Goal: Transaction & Acquisition: Purchase product/service

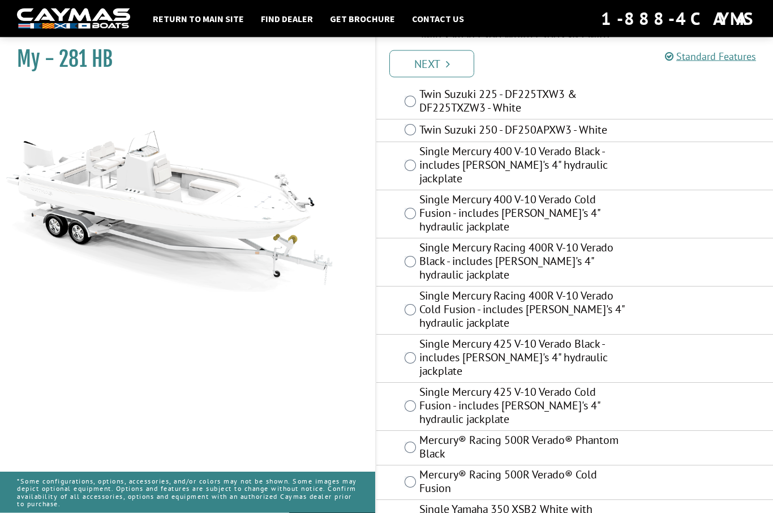
scroll to position [289, 0]
click at [602, 349] on label "Single Mercury 425 V-10 Verado Black - includes Bob's 4" hydraulic jackplate" at bounding box center [524, 360] width 211 height 44
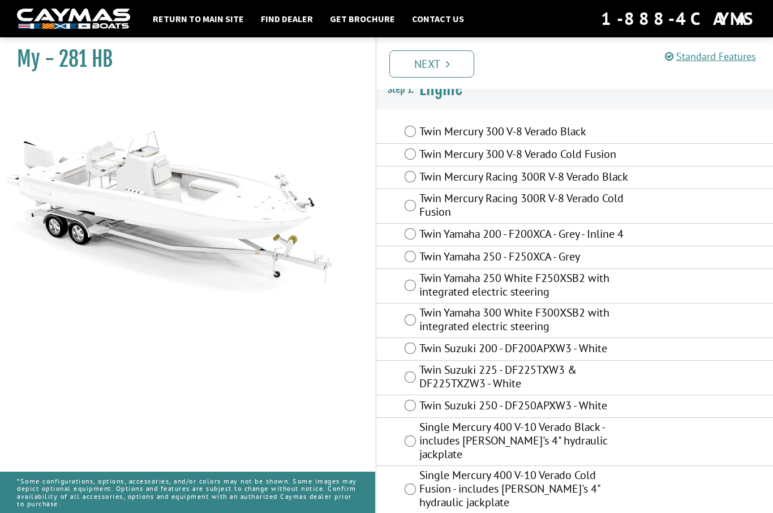
scroll to position [0, 0]
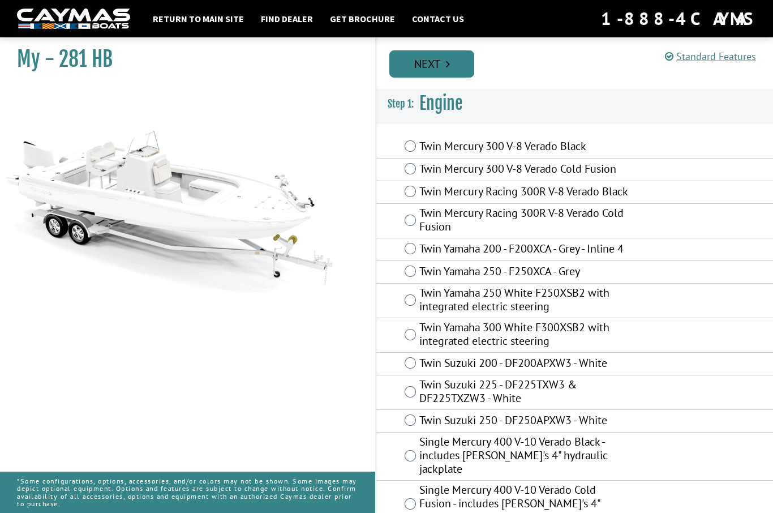
click at [457, 55] on link "Next" at bounding box center [431, 63] width 85 height 27
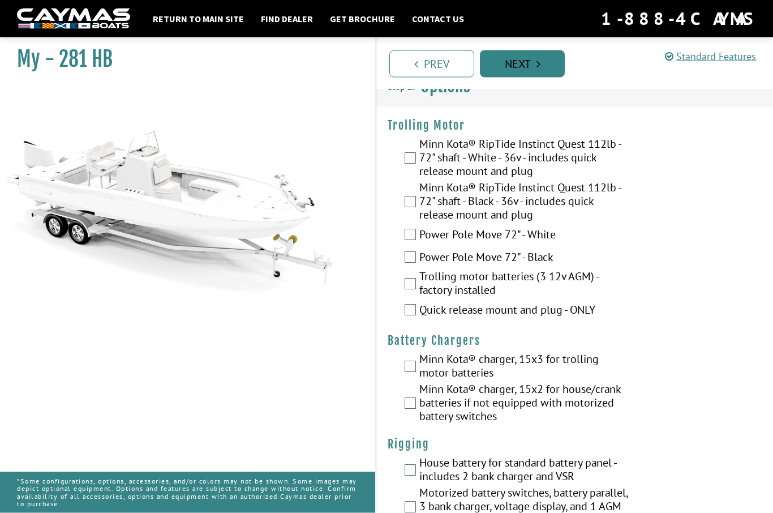
scroll to position [18, 0]
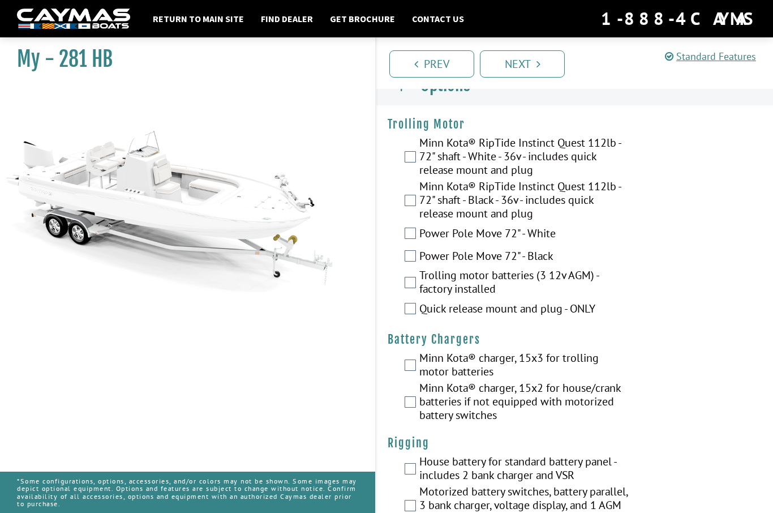
click at [547, 233] on label "Power Pole Move 72" - White" at bounding box center [524, 234] width 211 height 16
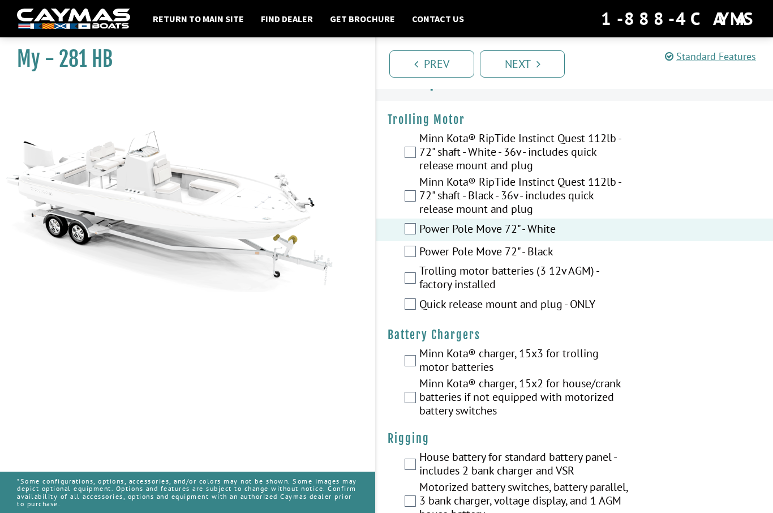
scroll to position [25, 0]
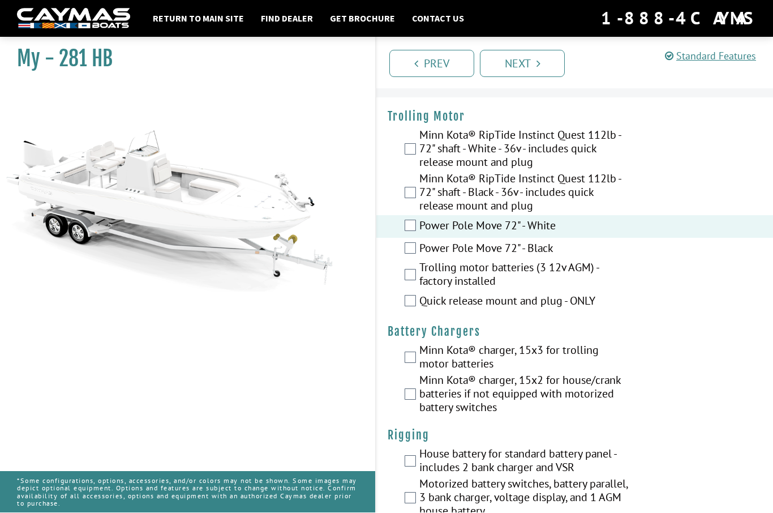
click at [584, 221] on label "Power Pole Move 72" - White" at bounding box center [524, 227] width 211 height 16
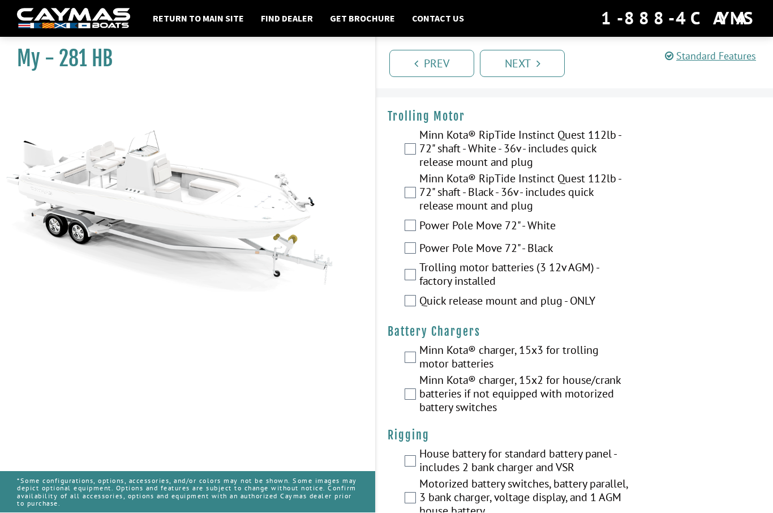
click at [559, 245] on label "Power Pole Move 72" - Black" at bounding box center [524, 250] width 211 height 16
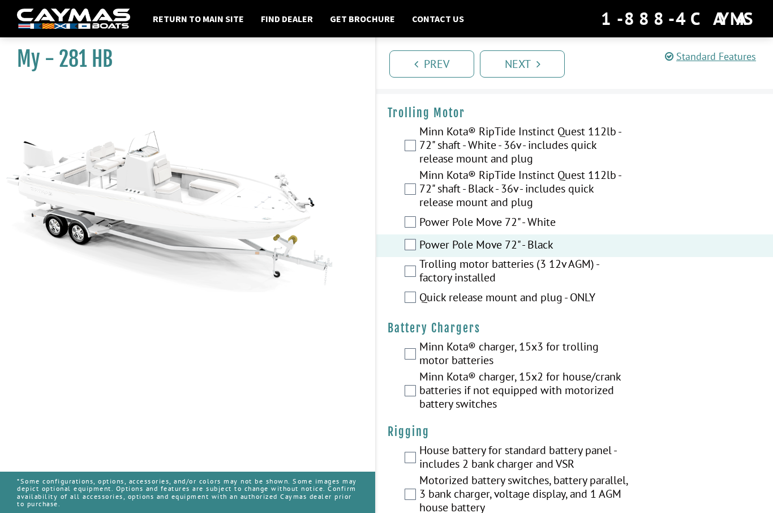
scroll to position [29, 0]
click at [589, 191] on label "Minn Kota® RipTide Instinct Quest 112lb - 72" shaft - Black - 36v - includes qu…" at bounding box center [524, 191] width 211 height 44
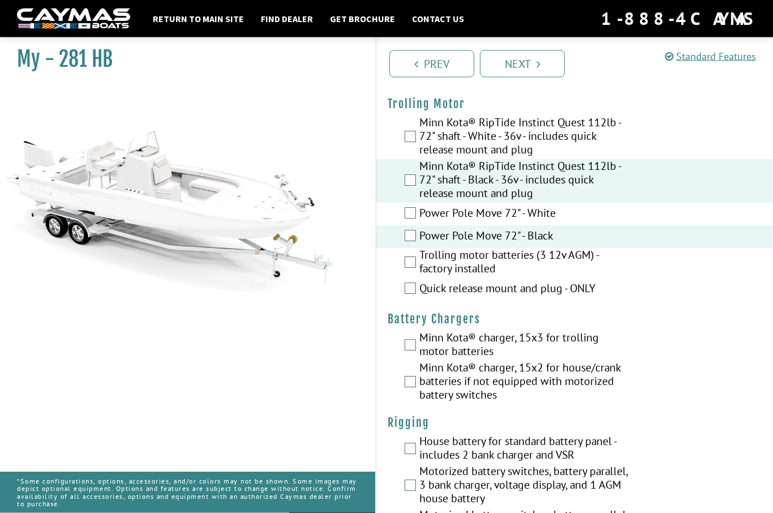
scroll to position [40, 0]
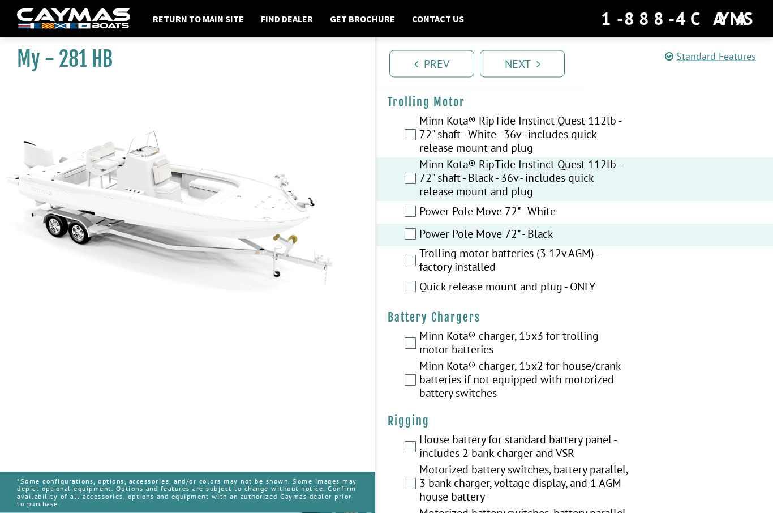
click at [652, 173] on div "Minn Kota® RipTide Instinct Quest 112lb - 72" shaft - Black - 36v - includes qu…" at bounding box center [574, 180] width 397 height 44
click at [587, 180] on label "Minn Kota® RipTide Instinct Quest 112lb - 72" shaft - Black - 36v - includes qu…" at bounding box center [524, 180] width 211 height 44
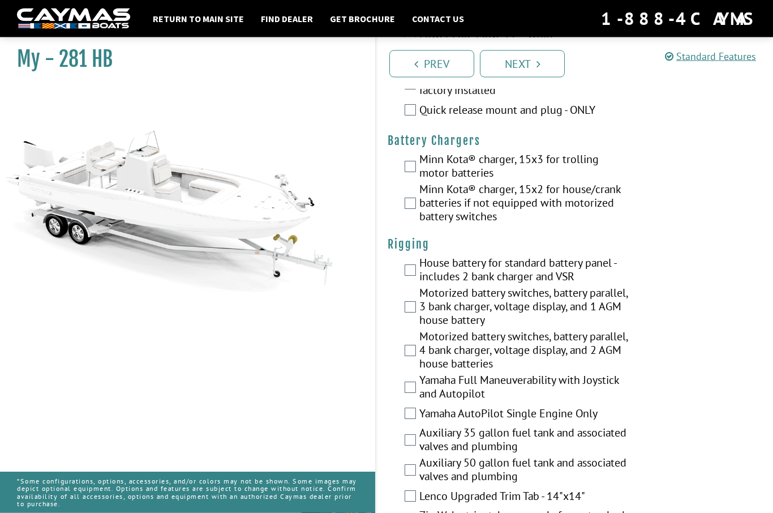
scroll to position [217, 0]
click at [618, 314] on label "Motorized battery switches, battery parallel, 3 bank charger, voltage display, …" at bounding box center [524, 308] width 211 height 44
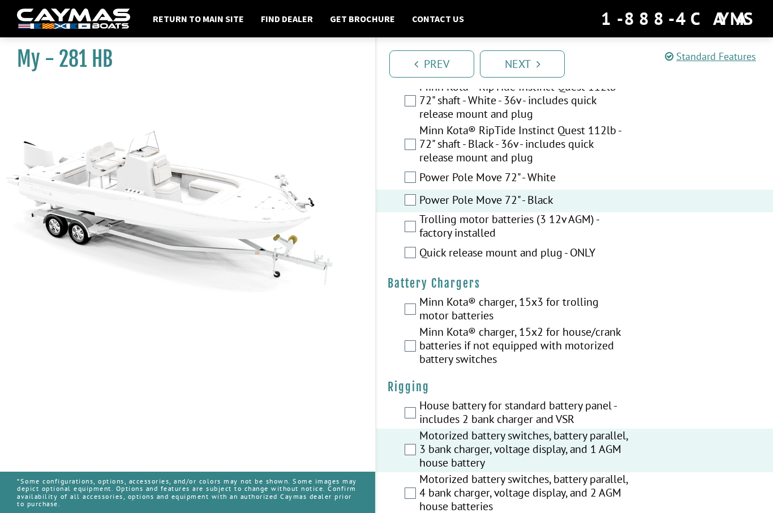
scroll to position [61, 0]
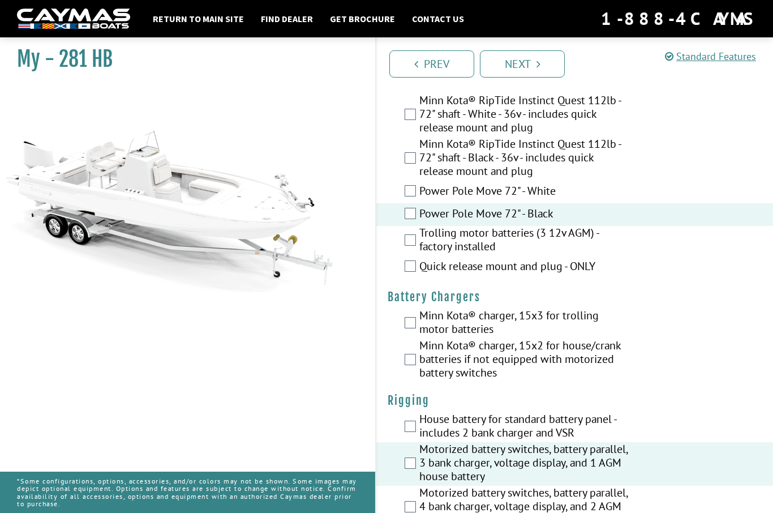
click at [679, 212] on div "Power Pole Move 72" - Black" at bounding box center [574, 214] width 397 height 23
click at [420, 207] on label "Power Pole Move 72" - Black" at bounding box center [524, 215] width 211 height 16
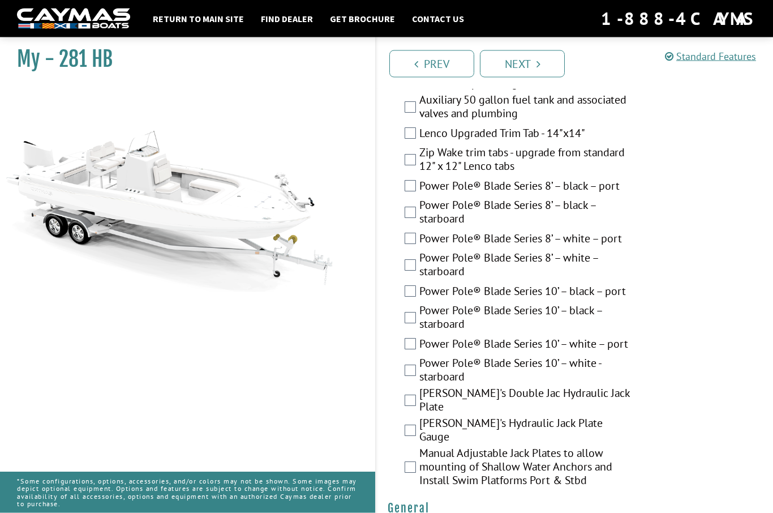
scroll to position [580, 0]
click at [519, 189] on label "Power Pole® Blade Series 8’ – black – port" at bounding box center [524, 187] width 211 height 16
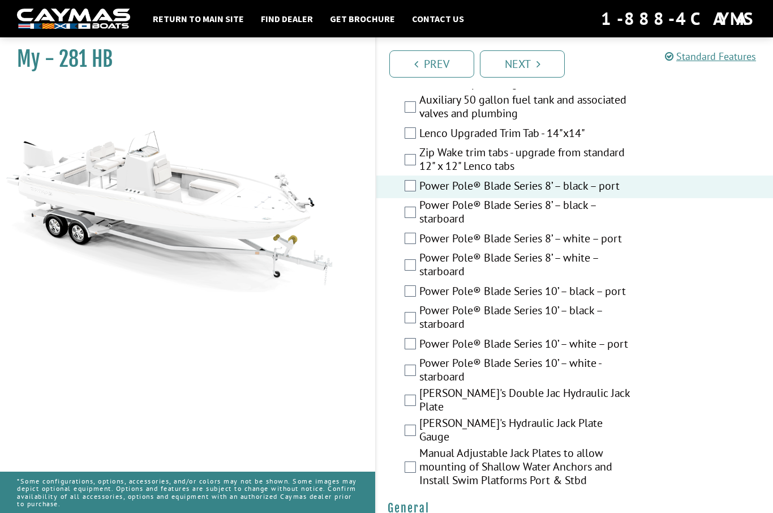
click at [514, 213] on label "Power Pole® Blade Series 8’ – black – starboard" at bounding box center [524, 213] width 211 height 30
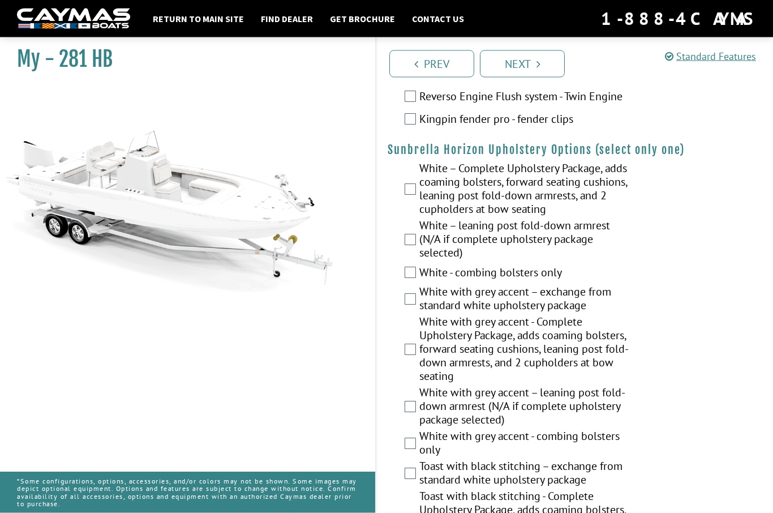
scroll to position [2649, 0]
click at [573, 308] on label "White with grey accent – exchange from standard white upholstery package" at bounding box center [524, 300] width 211 height 30
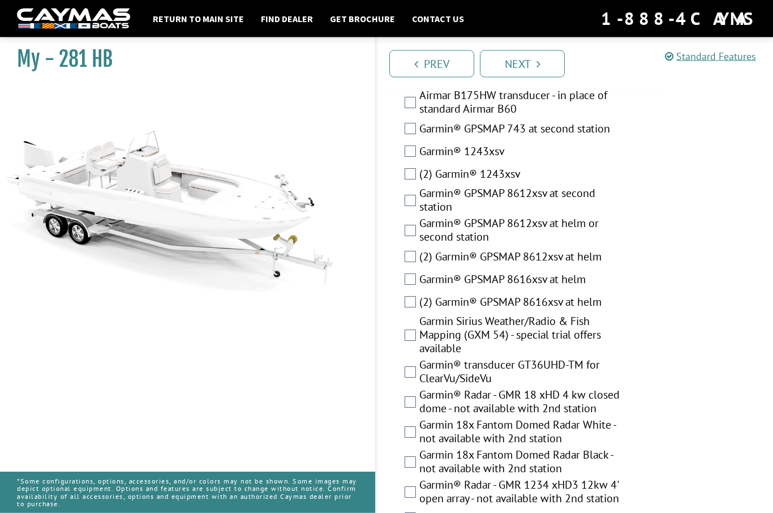
scroll to position [3557, 0]
click at [585, 289] on label "Garmin® GPSMAP 8616xsv at helm" at bounding box center [524, 280] width 211 height 16
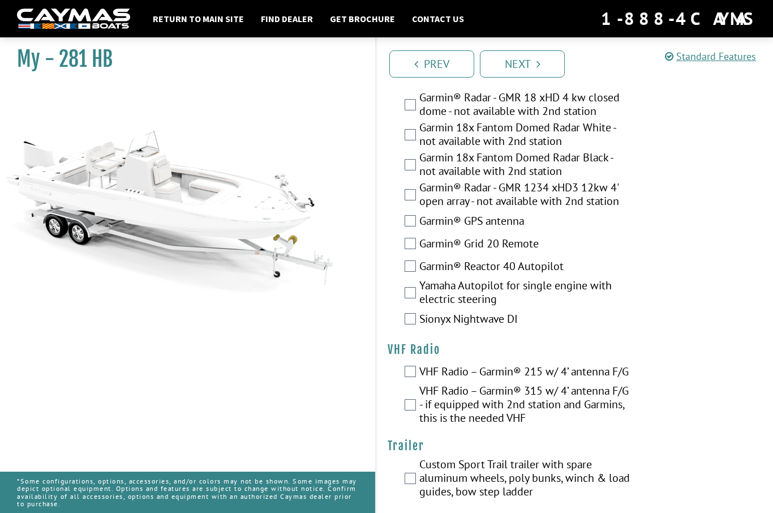
scroll to position [3860, 0]
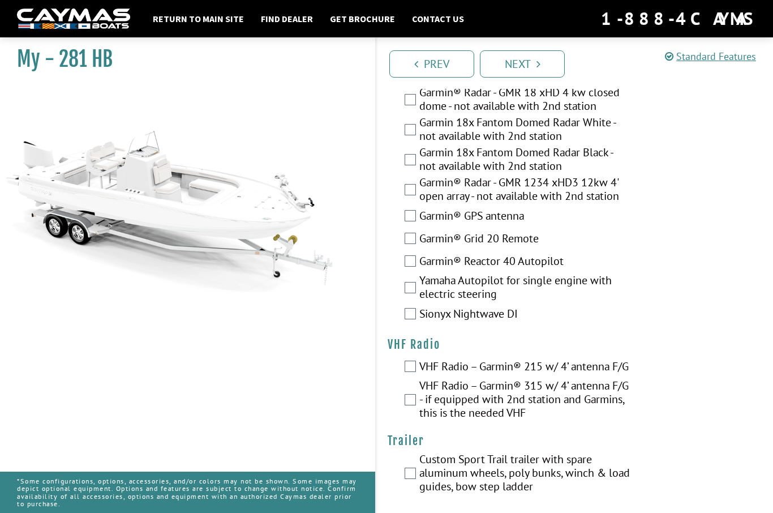
click at [613, 376] on label "VHF Radio – Garmin® 215 w/ 4’ antenna F/G" at bounding box center [524, 367] width 211 height 16
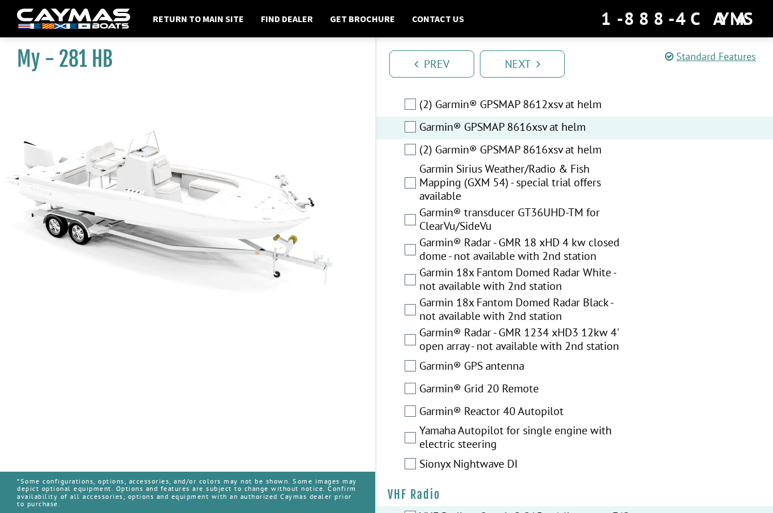
scroll to position [3709, 0]
click at [598, 236] on label "Garmin® transducer GT36UHD-TM for ClearVu/SideVu" at bounding box center [524, 221] width 211 height 30
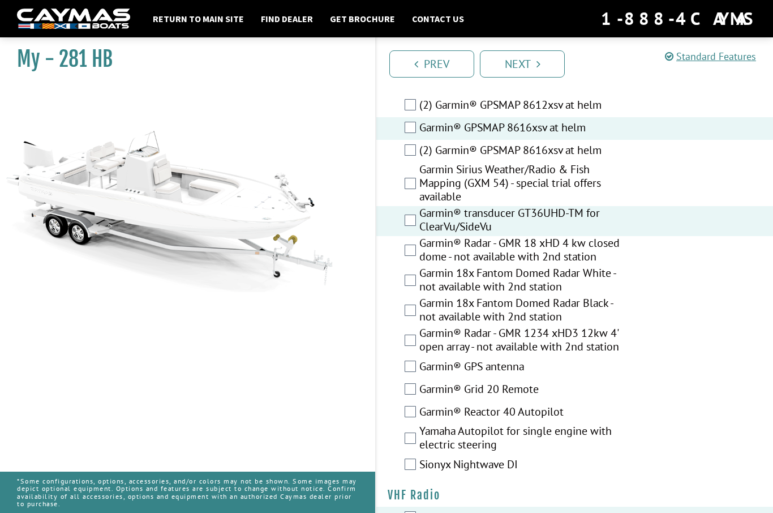
click at [619, 206] on label "Garmin Sirius Weather/Radio & Fish Mapping (GXM 54) - special trial offers avai…" at bounding box center [524, 184] width 211 height 44
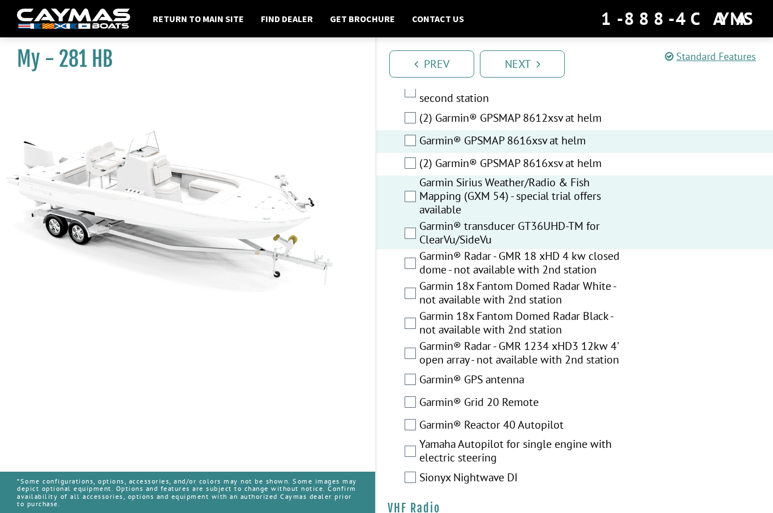
scroll to position [3696, 0]
click at [534, 389] on label "Garmin® GPS antenna" at bounding box center [524, 381] width 211 height 16
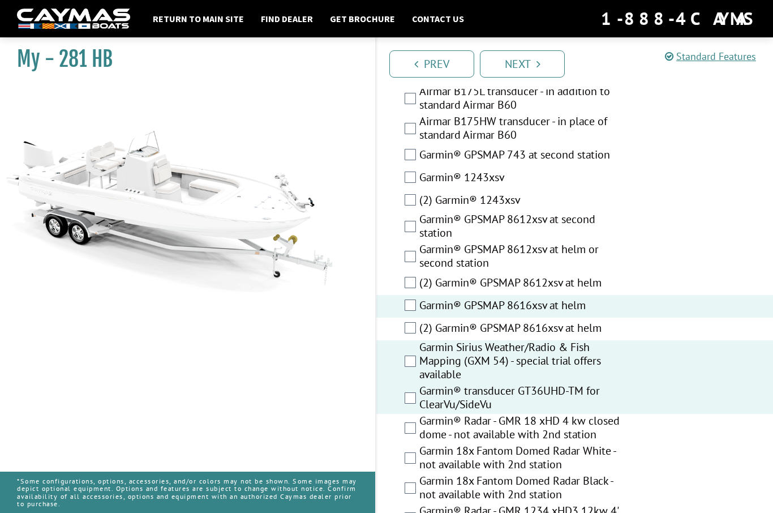
scroll to position [3543, 0]
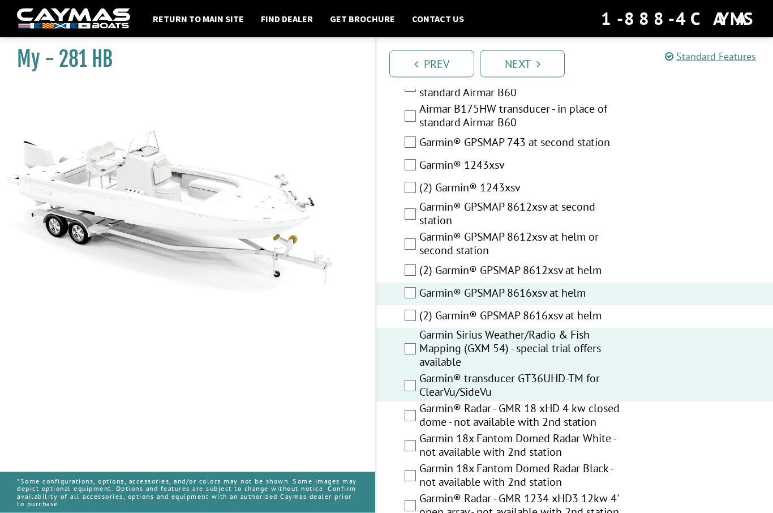
click at [598, 402] on label "Garmin® transducer GT36UHD-TM for ClearVu/SideVu" at bounding box center [524, 387] width 211 height 30
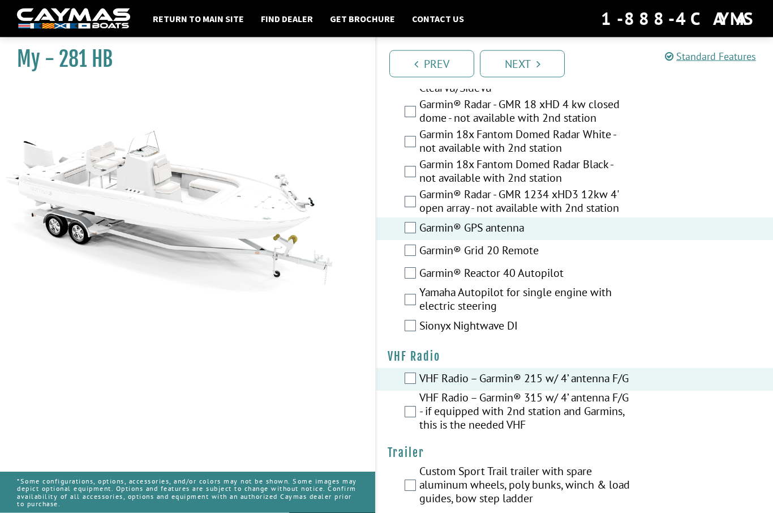
scroll to position [3844, 0]
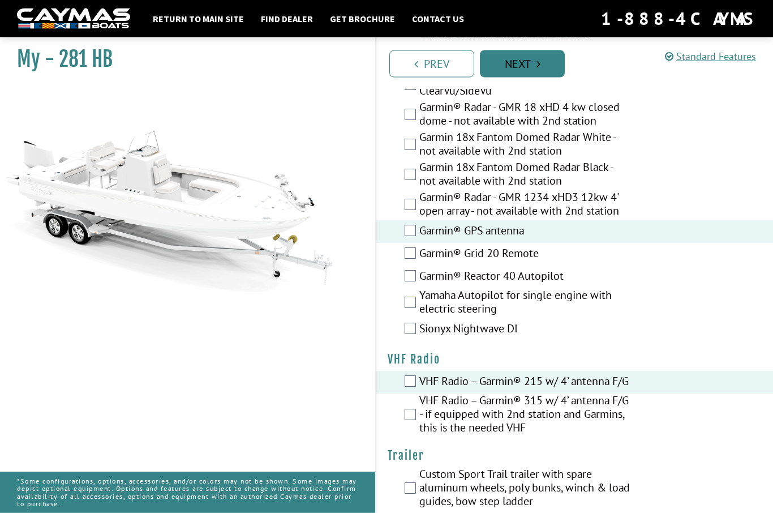
click at [549, 60] on link "Next" at bounding box center [522, 63] width 85 height 27
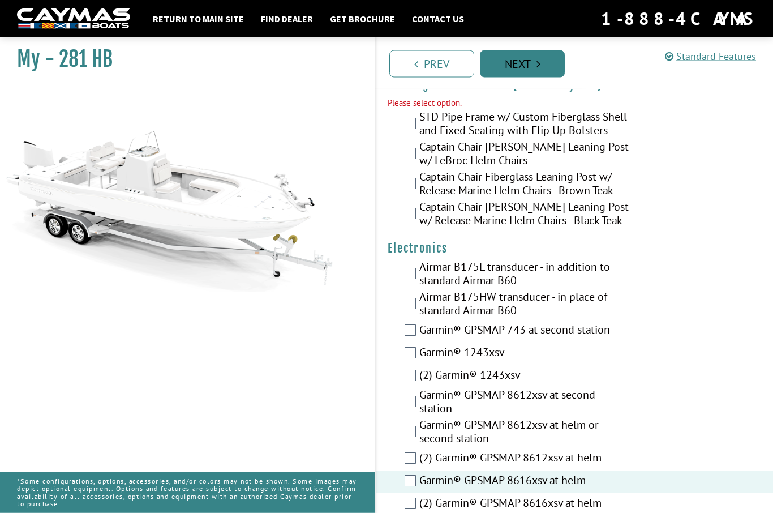
scroll to position [3364, 0]
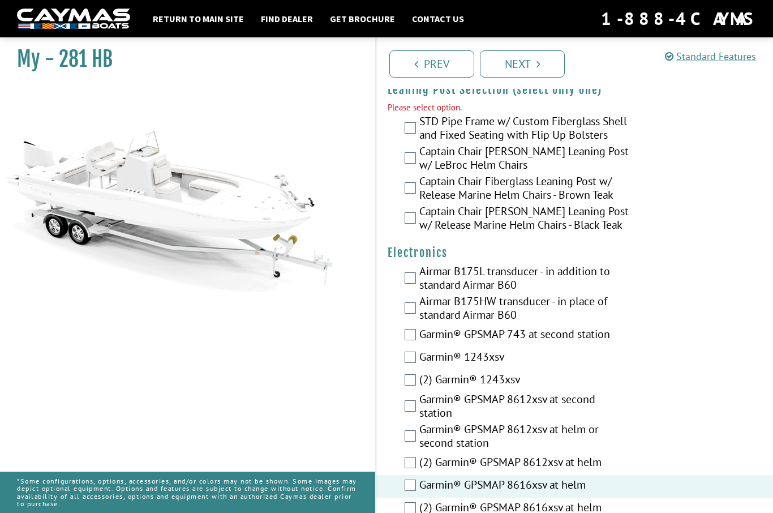
click at [599, 174] on label "Captain Chair Fiberglass Leaning Post w/ LeBroc Helm Chairs" at bounding box center [524, 159] width 211 height 30
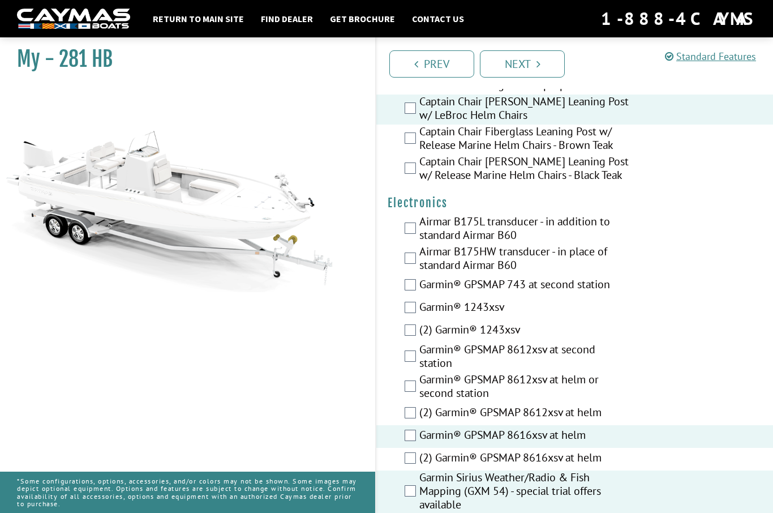
scroll to position [3414, 0]
click at [553, 65] on link "Next" at bounding box center [522, 63] width 85 height 27
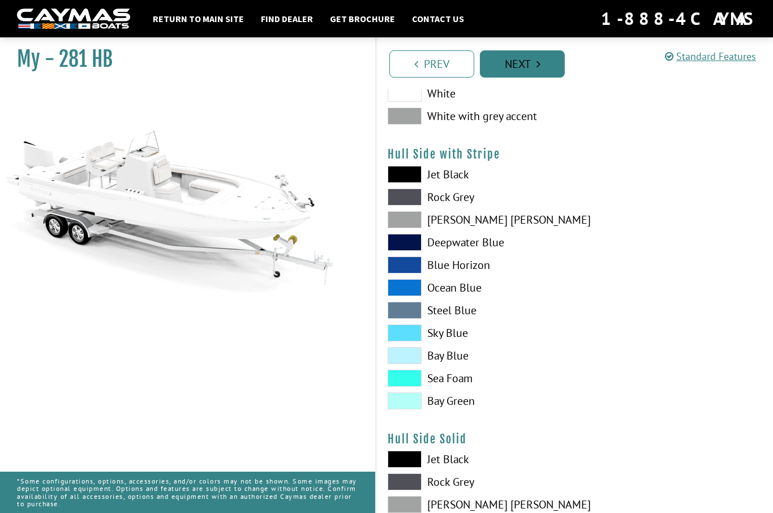
scroll to position [0, 0]
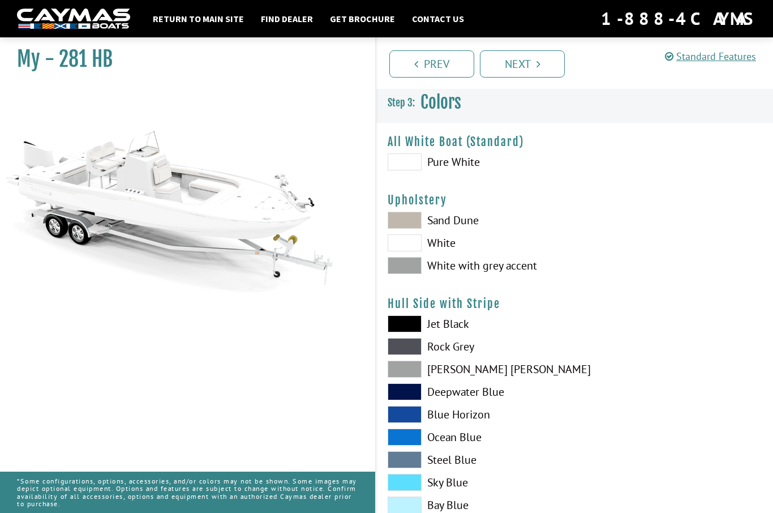
click at [499, 274] on label "White with grey accent" at bounding box center [476, 265] width 176 height 17
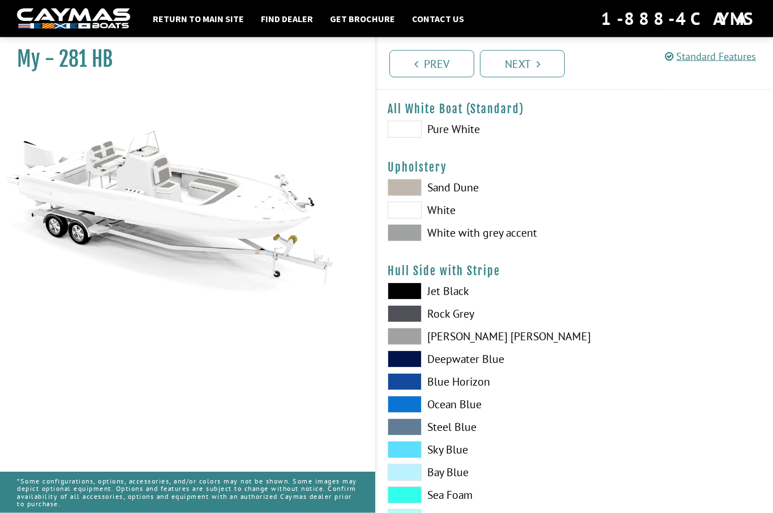
scroll to position [33, 0]
click at [471, 340] on label "Dove Gray" at bounding box center [476, 336] width 176 height 17
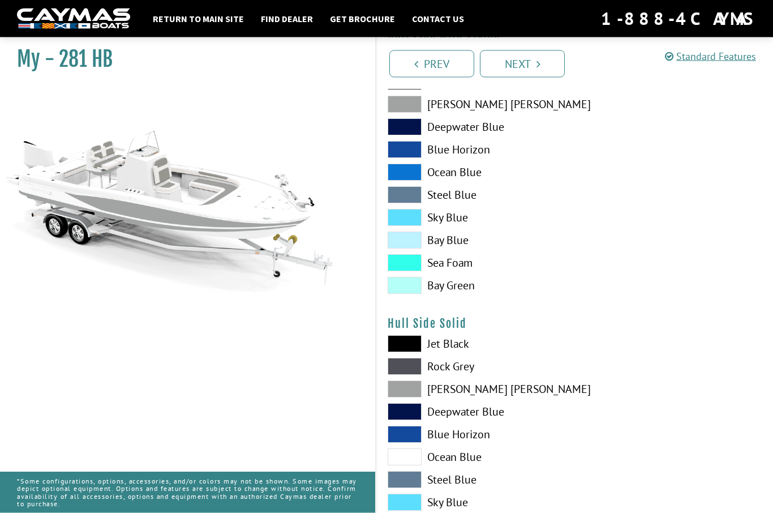
scroll to position [273, 0]
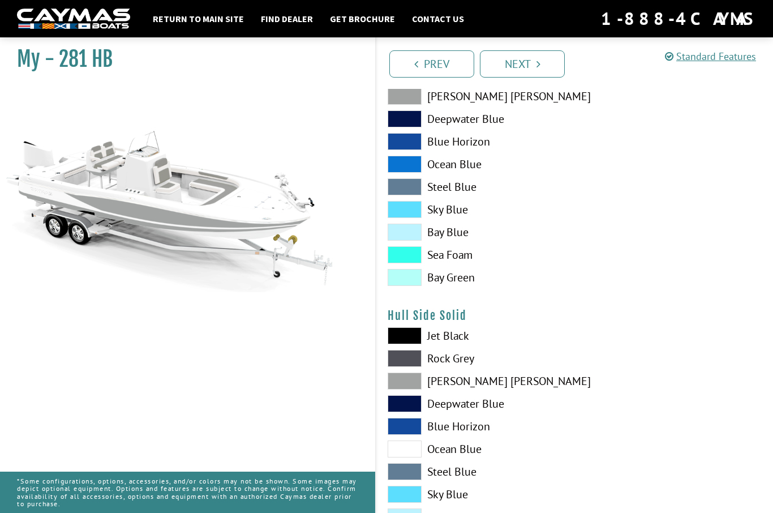
click at [466, 387] on label "Dove Gray" at bounding box center [476, 380] width 176 height 17
click at [455, 100] on label "Dove Gray" at bounding box center [476, 96] width 176 height 17
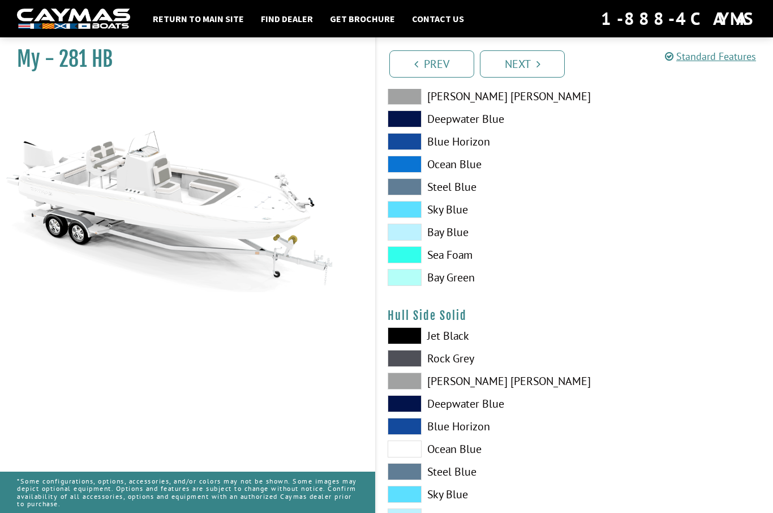
click at [468, 384] on label "Dove Gray" at bounding box center [476, 380] width 176 height 17
click at [458, 381] on label "Dove Gray" at bounding box center [476, 380] width 176 height 17
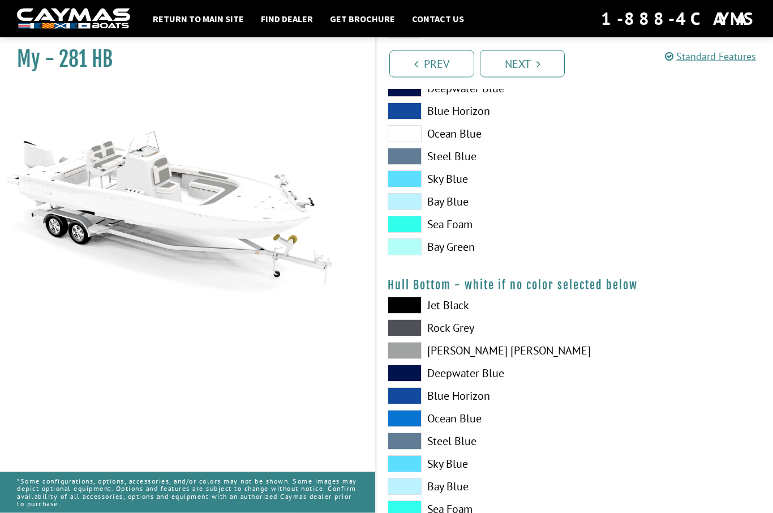
scroll to position [588, 0]
click at [455, 311] on label "Jet Black" at bounding box center [476, 305] width 176 height 17
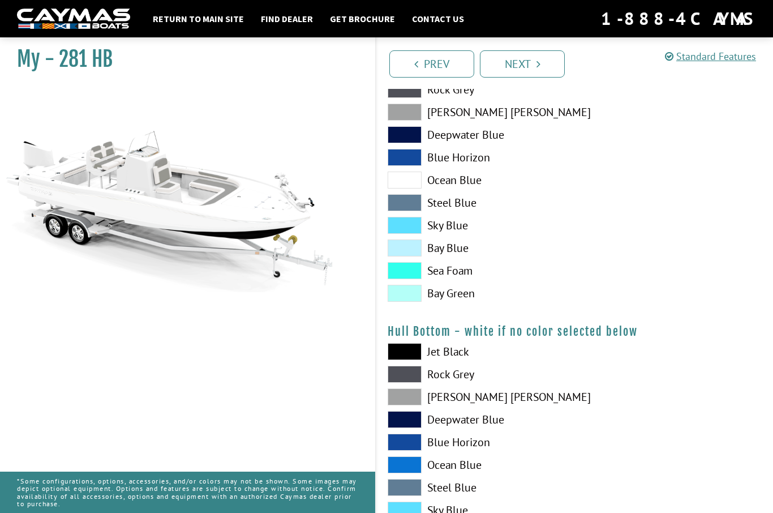
scroll to position [524, 0]
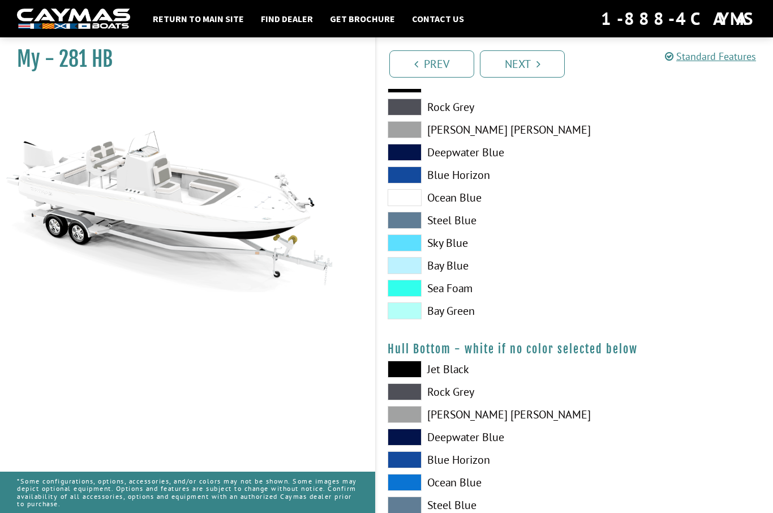
click at [437, 126] on label "Dove Gray" at bounding box center [476, 129] width 176 height 17
click at [455, 136] on label "Dove Gray" at bounding box center [476, 129] width 176 height 17
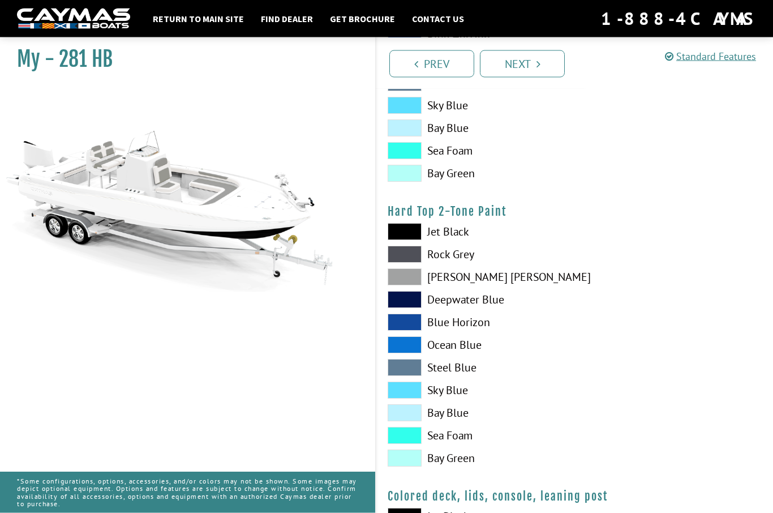
scroll to position [962, 0]
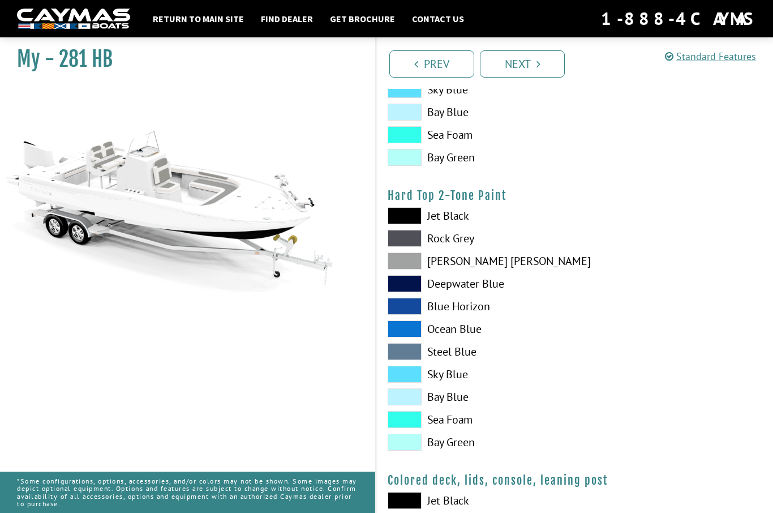
click at [459, 264] on label "Dove Gray" at bounding box center [476, 260] width 176 height 17
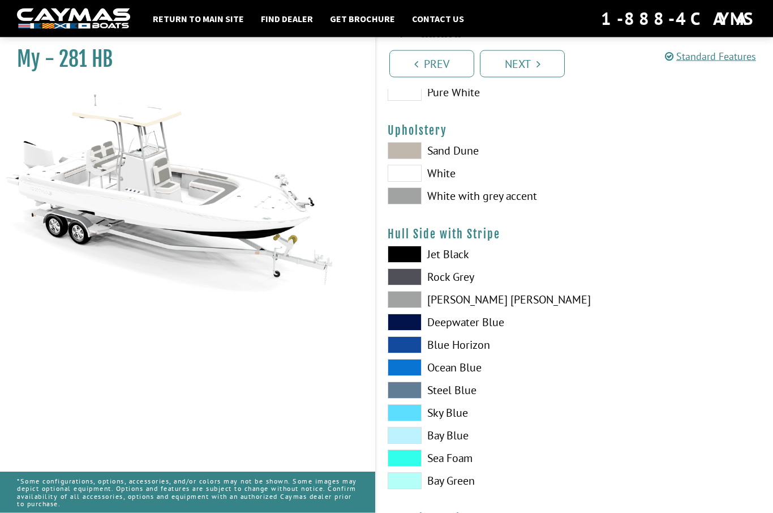
scroll to position [0, 0]
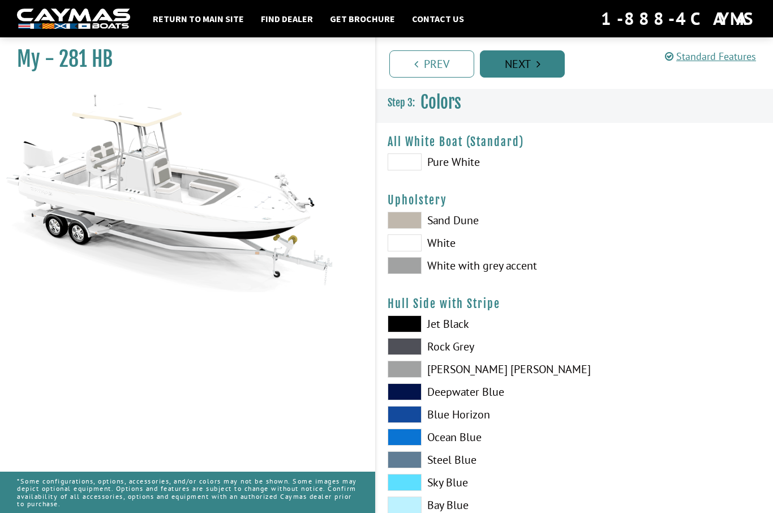
click at [533, 63] on link "Next" at bounding box center [522, 63] width 85 height 27
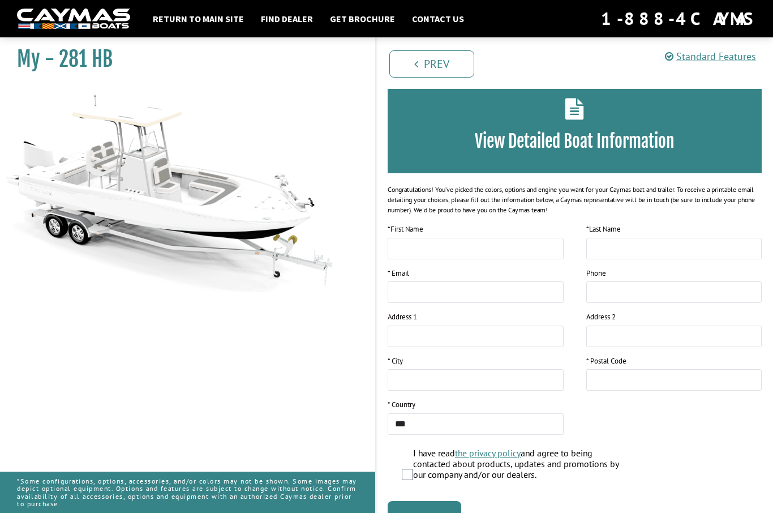
scroll to position [58, 0]
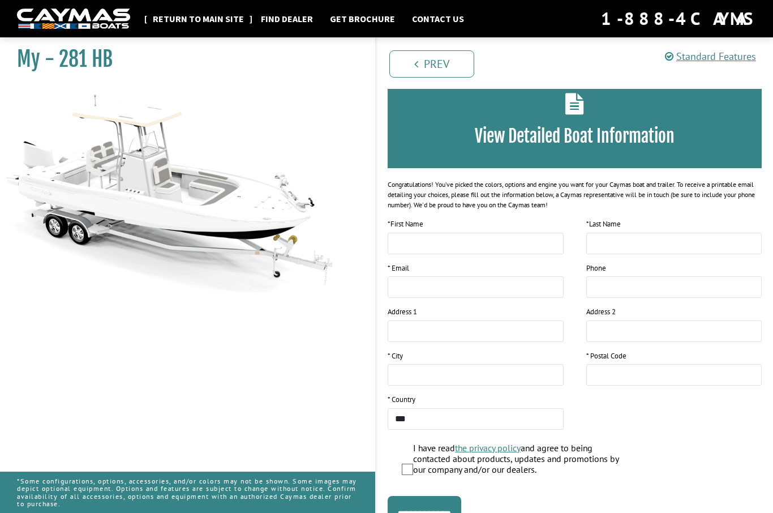
click at [214, 18] on link "Return to main site" at bounding box center [198, 18] width 102 height 15
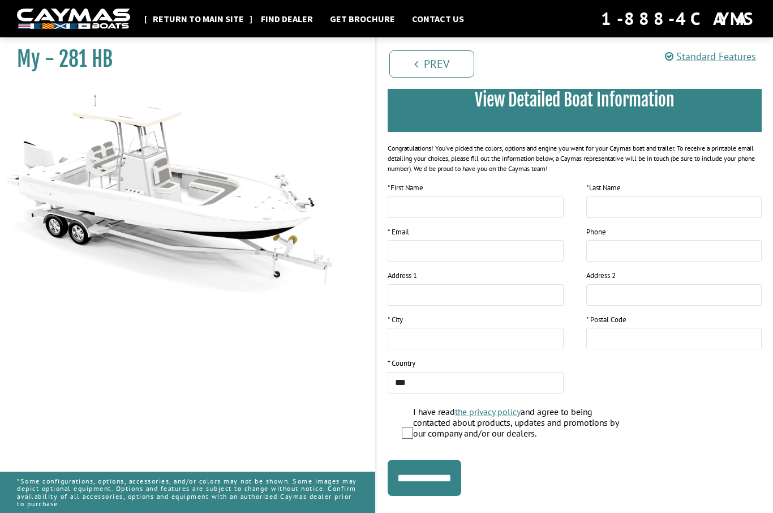
scroll to position [97, 0]
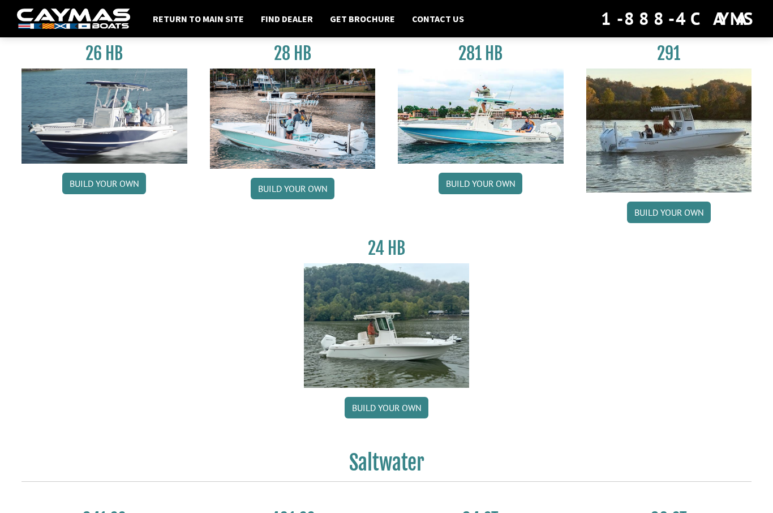
scroll to position [92, 0]
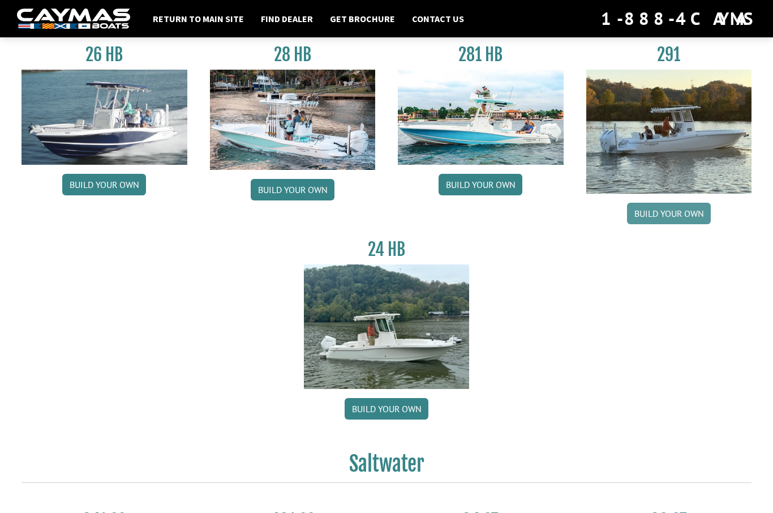
click at [692, 209] on link "Build your own" at bounding box center [669, 214] width 84 height 22
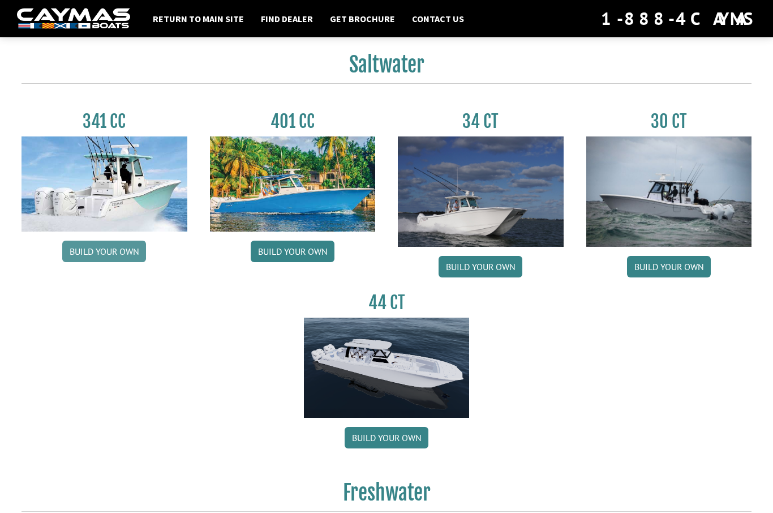
scroll to position [491, 0]
click at [84, 260] on link "Build your own" at bounding box center [104, 252] width 84 height 22
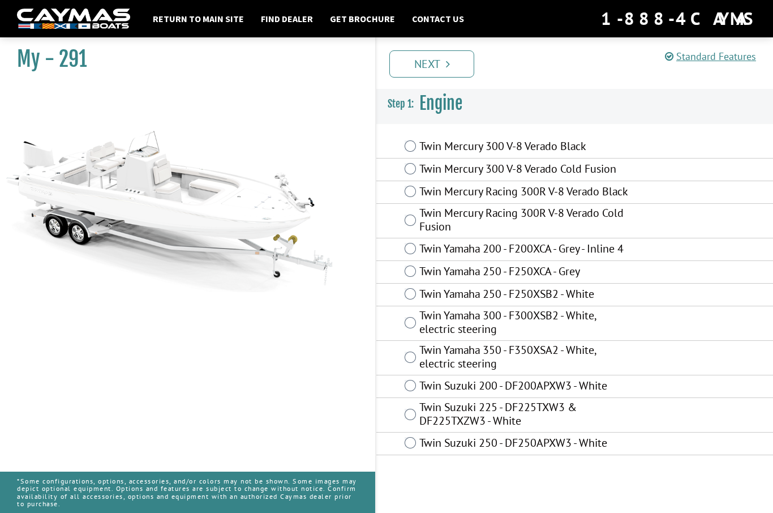
scroll to position [8, 0]
click at [585, 139] on label "Twin Mercury 300 V-8 Verado Black" at bounding box center [524, 147] width 211 height 16
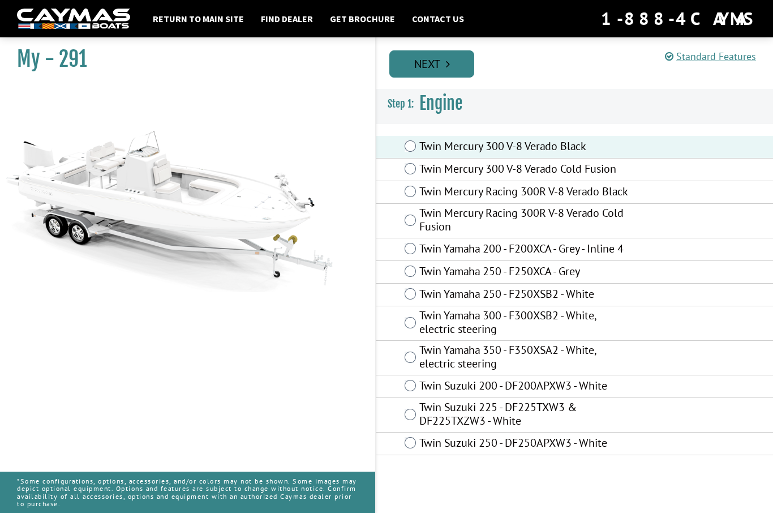
click at [452, 52] on link "Next" at bounding box center [431, 63] width 85 height 27
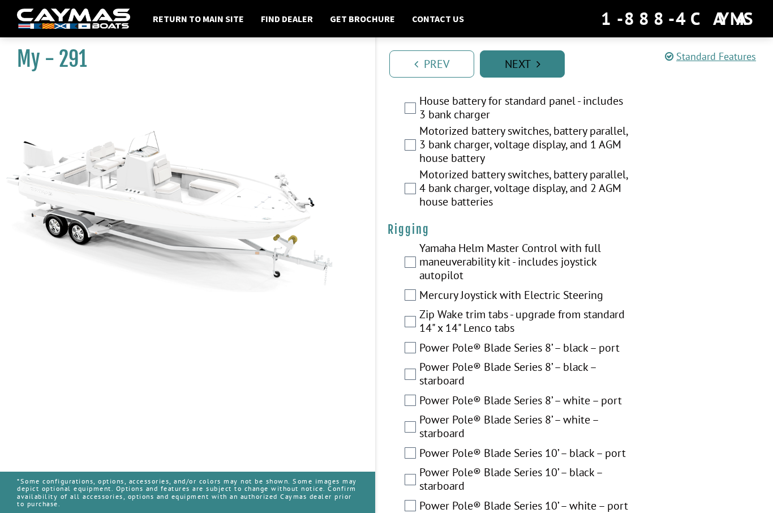
scroll to position [303, 0]
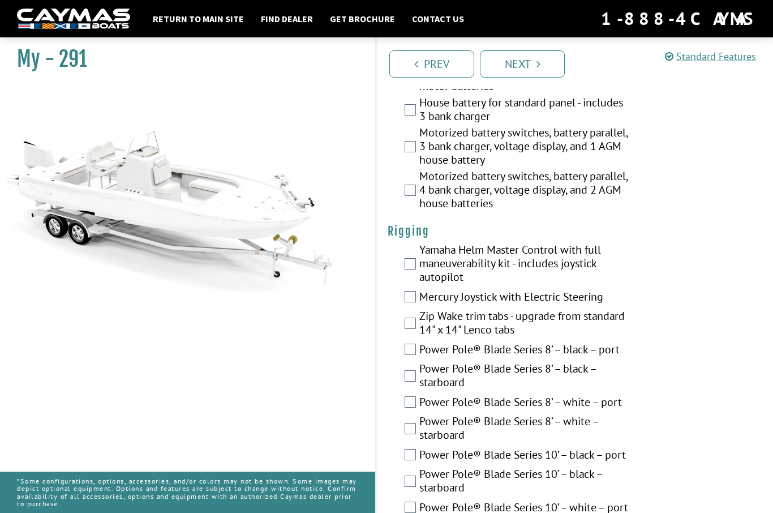
click at [595, 254] on label "Yamaha Helm Master Control with full maneuverability kit - includes joystick au…" at bounding box center [524, 265] width 211 height 44
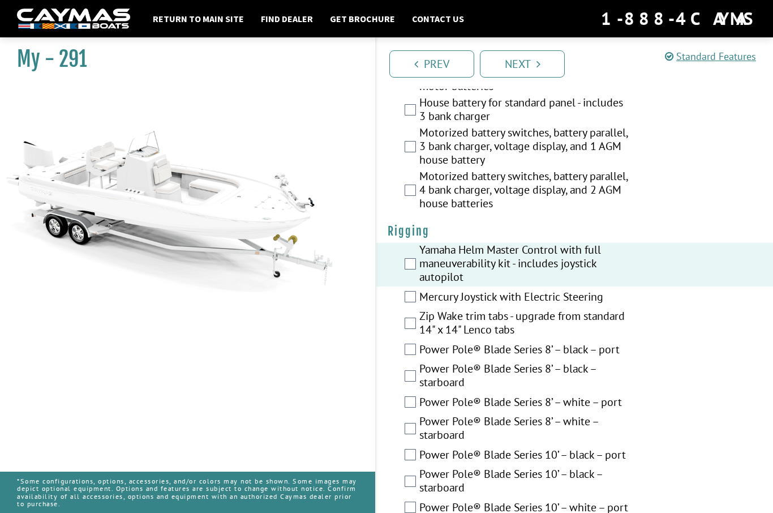
click at [597, 257] on label "Yamaha Helm Master Control with full maneuverability kit - includes joystick au…" at bounding box center [524, 265] width 211 height 44
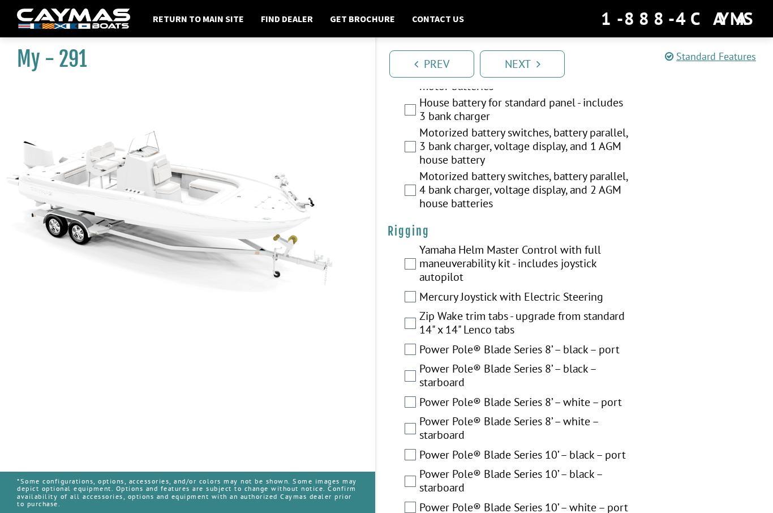
click at [602, 296] on label "Mercury Joystick with Electric Steering" at bounding box center [524, 298] width 211 height 16
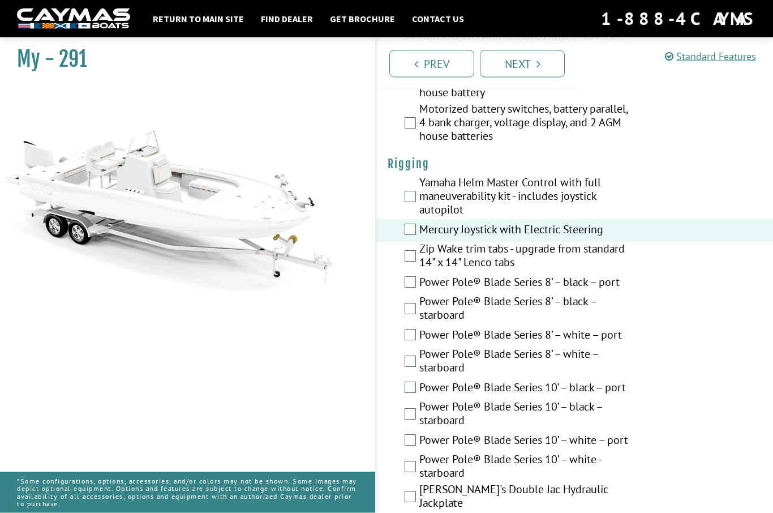
scroll to position [371, 0]
click at [619, 284] on label "Power Pole® Blade Series 8’ – black – port" at bounding box center [524, 283] width 211 height 16
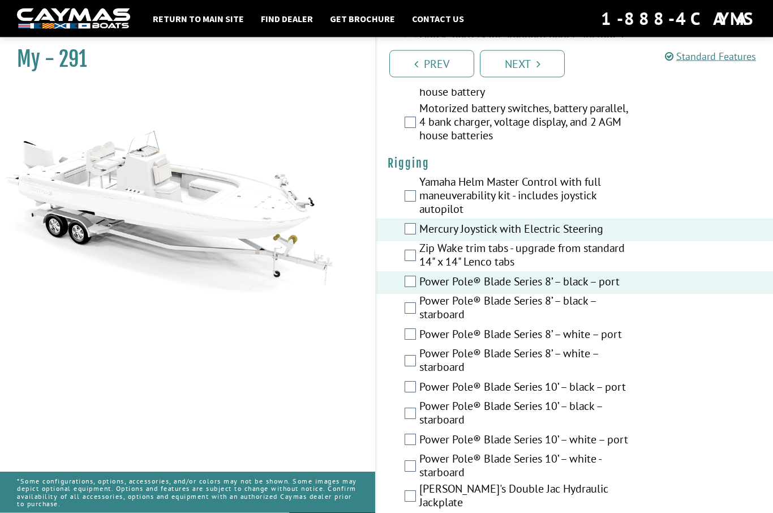
click at [600, 309] on label "Power Pole® Blade Series 8’ – black – starboard" at bounding box center [524, 309] width 211 height 30
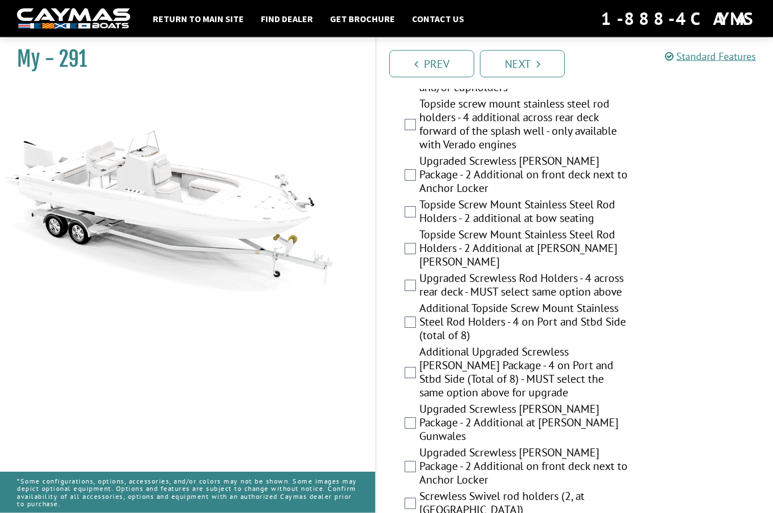
scroll to position [1036, 0]
click at [619, 316] on label "Additional Topside Screw Mount Stainless Steel Rod Holders - 4 on Port and Stbd…" at bounding box center [524, 323] width 211 height 44
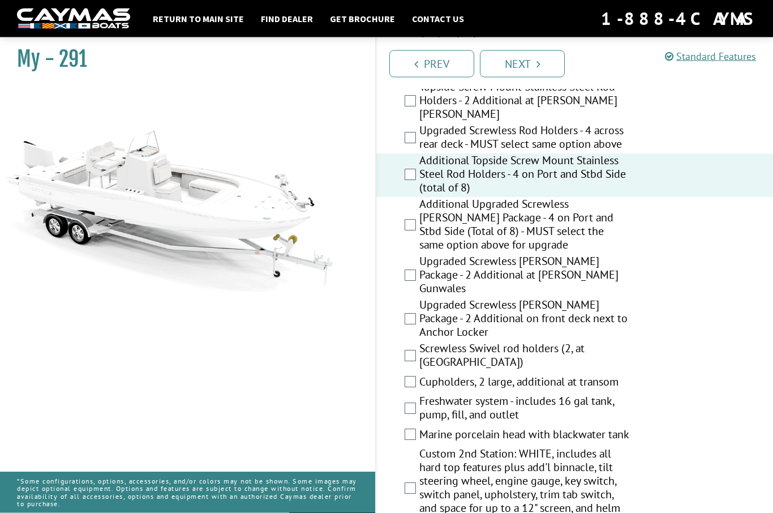
scroll to position [1183, 0]
click at [615, 376] on label "Cupholders, 2 large, additional at transom" at bounding box center [524, 384] width 211 height 16
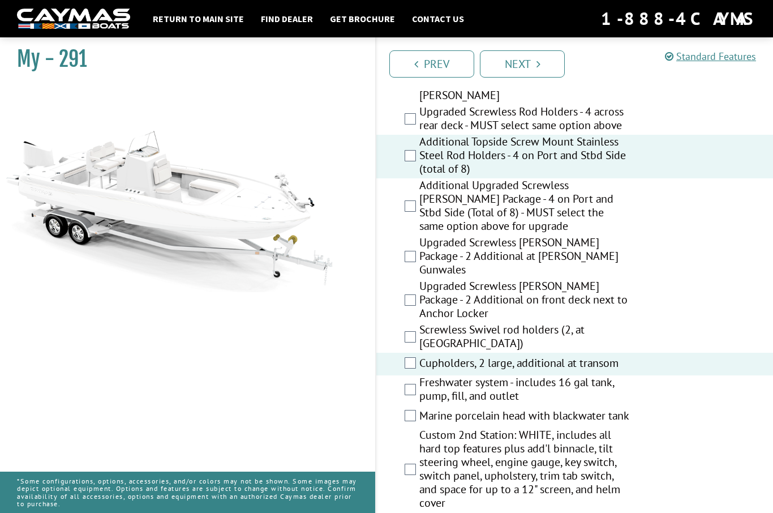
scroll to position [1203, 0]
click at [613, 375] on label "Freshwater system - includes 16 gal tank, pump, fill, and outlet" at bounding box center [524, 390] width 211 height 30
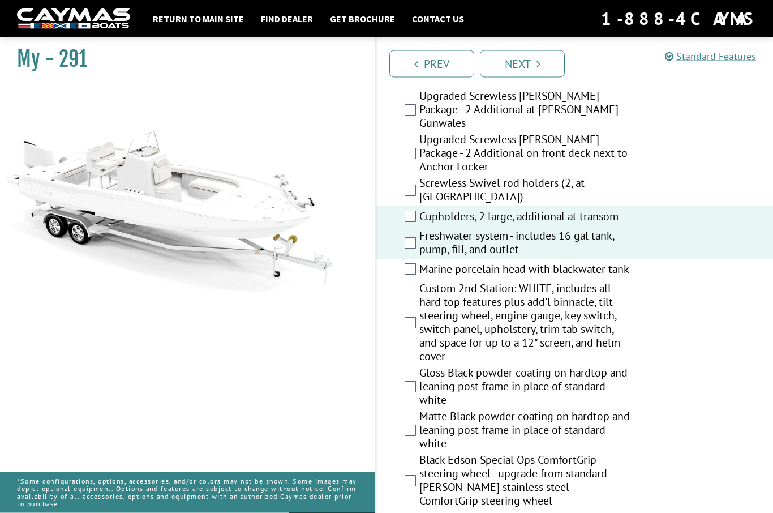
scroll to position [1349, 0]
click at [619, 366] on label "Gloss Black powder coating on hardtop and leaning post frame in place of standa…" at bounding box center [524, 388] width 211 height 44
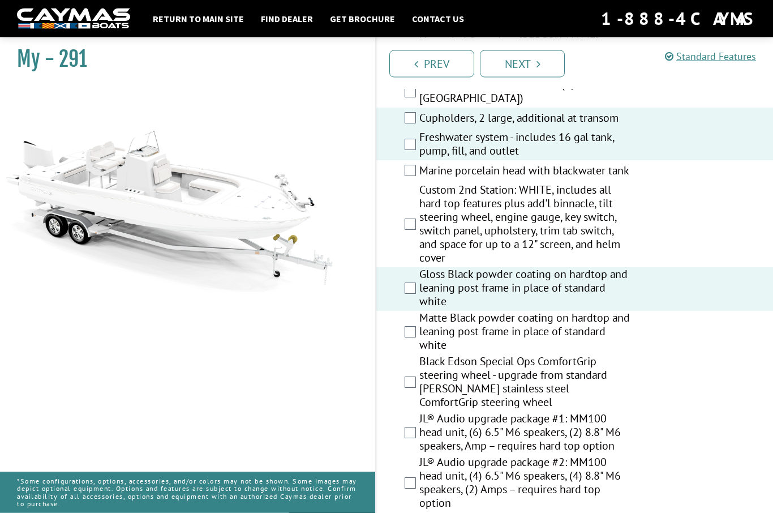
scroll to position [1448, 0]
click at [609, 363] on label "Black Edson Special Ops ComfortGrip steering wheel - upgrade from standard Edso…" at bounding box center [524, 382] width 211 height 57
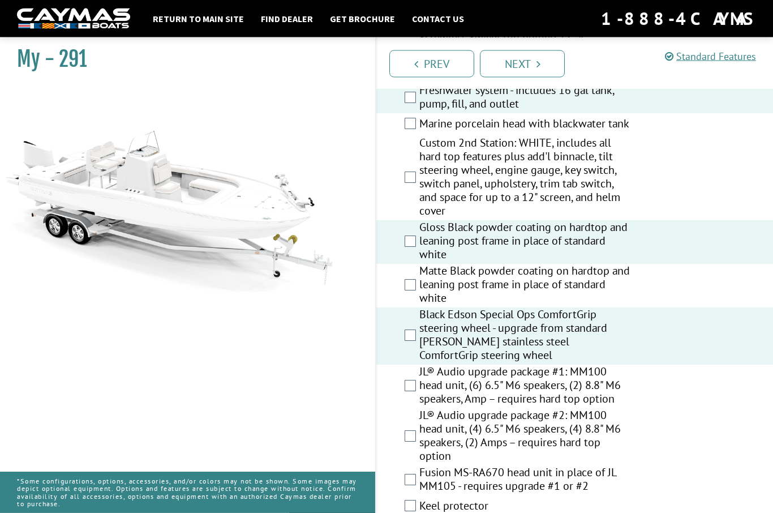
scroll to position [1495, 0]
click at [617, 373] on label "JL® Audio upgrade package #1: MM100 head unit, (6) 6.5" M6 speakers, (2) 8.8" M…" at bounding box center [524, 387] width 211 height 44
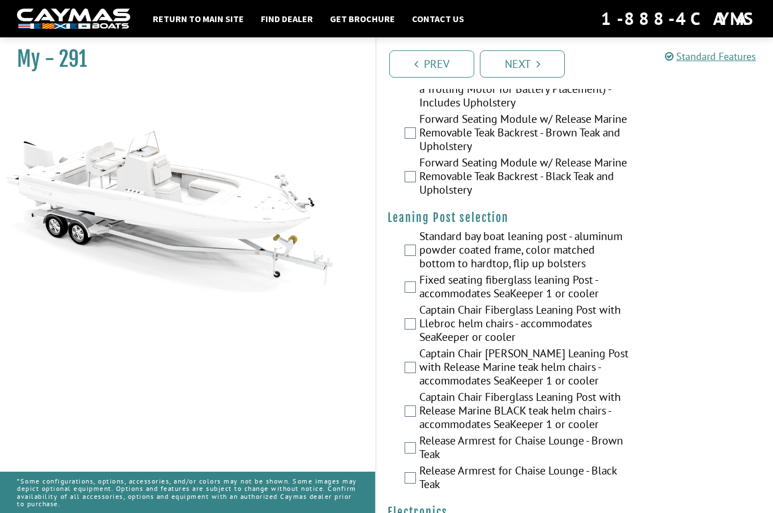
scroll to position [2861, 0]
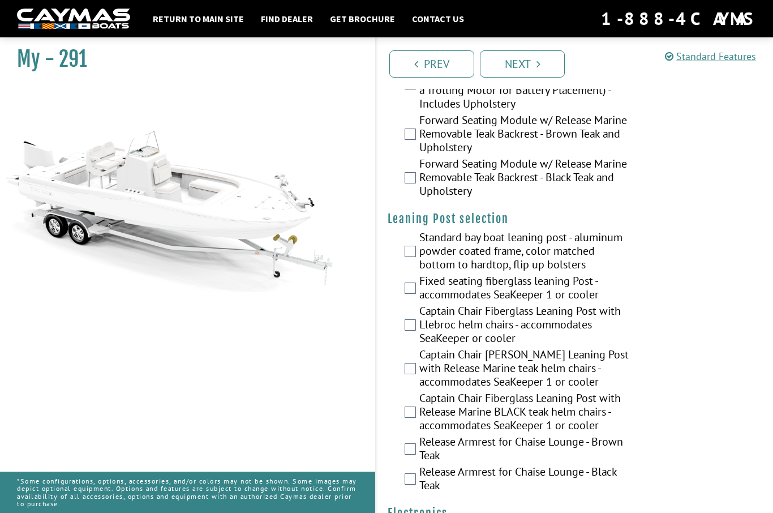
click at [593, 242] on label "Standard bay boat leaning post - aluminum powder coated frame, color matched bo…" at bounding box center [524, 252] width 211 height 44
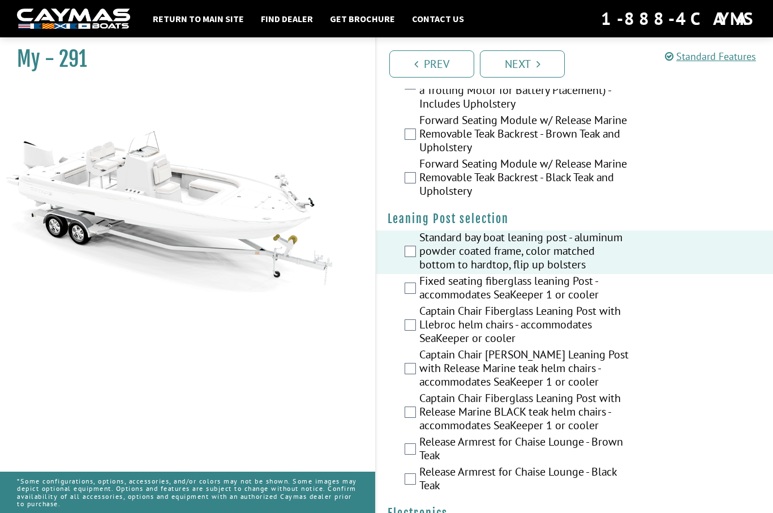
click at [615, 350] on label "Captain Chair Fiberglass Leaning Post with Release Marine teak helm chairs -acc…" at bounding box center [524, 370] width 211 height 44
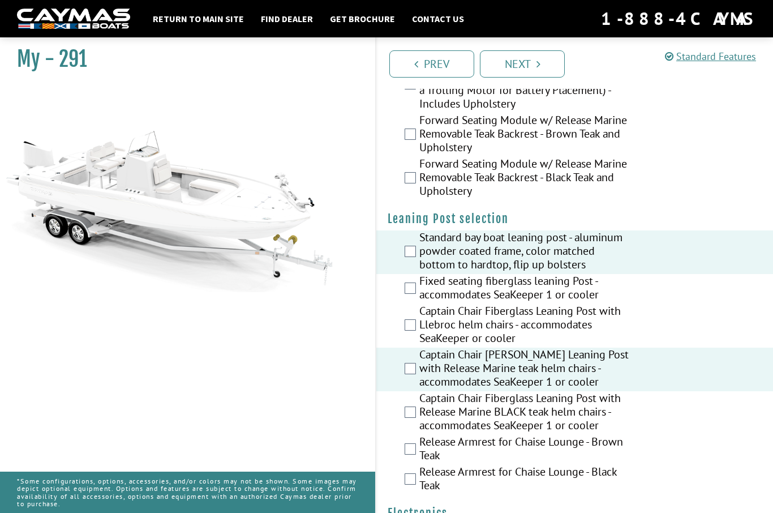
click at [636, 244] on div "Standard bay boat leaning post - aluminum powder coated frame, color matched bo…" at bounding box center [574, 252] width 397 height 44
click at [536, 230] on label "Standard bay boat leaning post - aluminum powder coated frame, color matched bo…" at bounding box center [524, 252] width 211 height 44
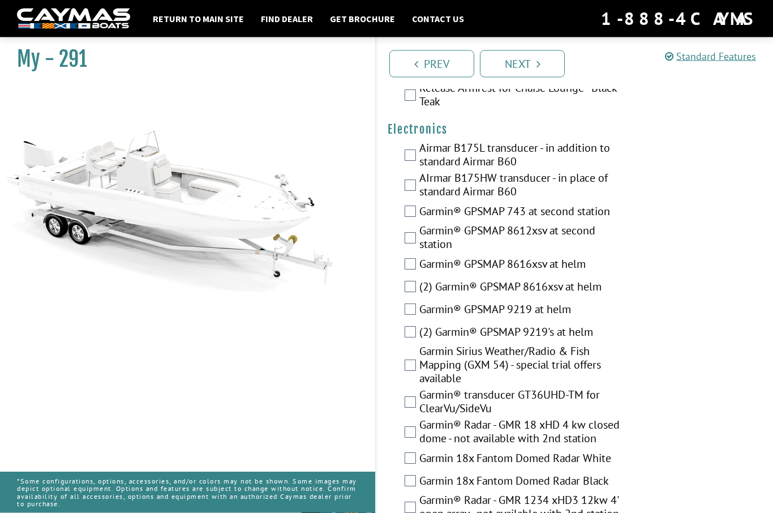
scroll to position [3244, 0]
click at [576, 304] on label "Garmin® GPSMAP 9219 at helm" at bounding box center [524, 310] width 211 height 16
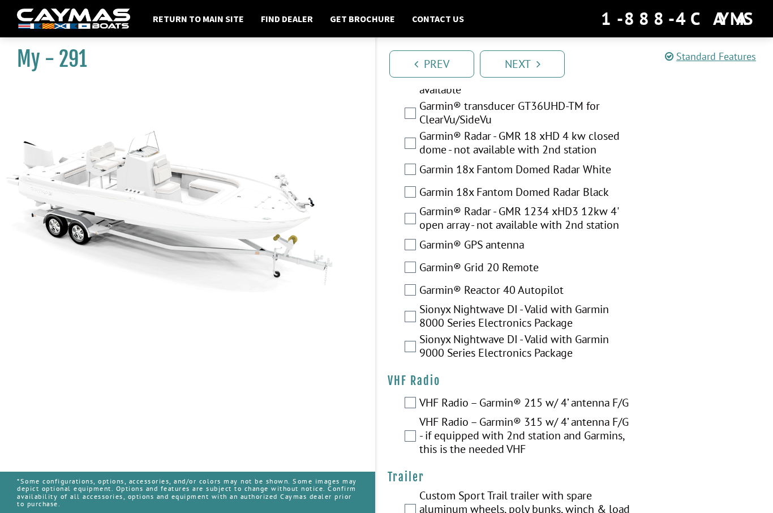
scroll to position [3536, 0]
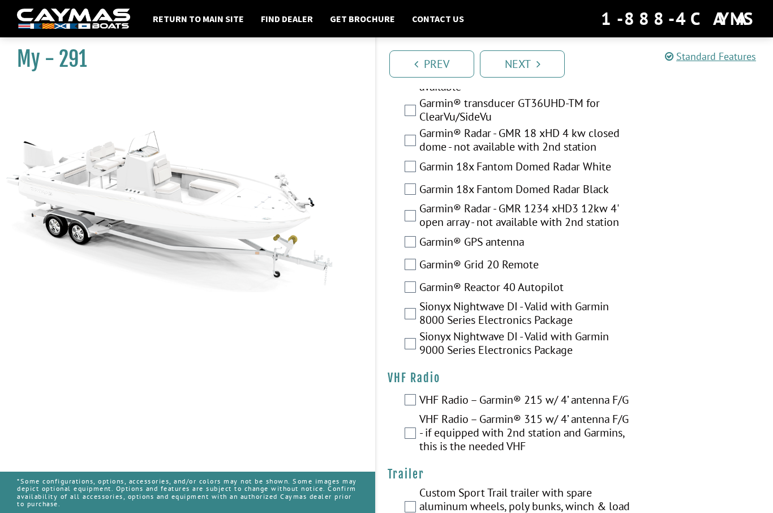
click at [609, 393] on label "VHF Radio – Garmin® 215 w/ 4’ antenna F/G" at bounding box center [524, 401] width 211 height 16
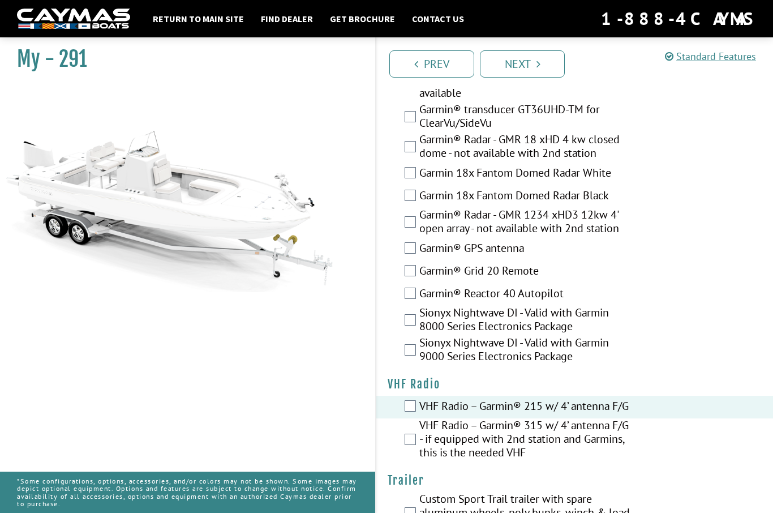
scroll to position [3531, 0]
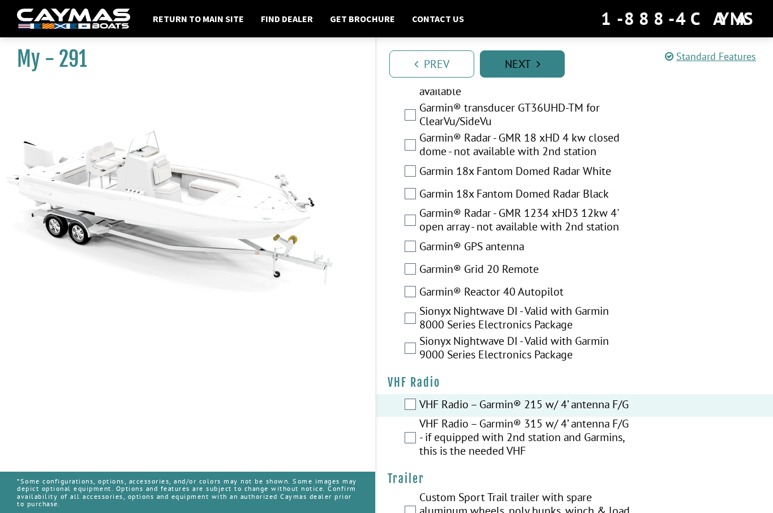
click at [552, 67] on link "Next" at bounding box center [522, 63] width 85 height 27
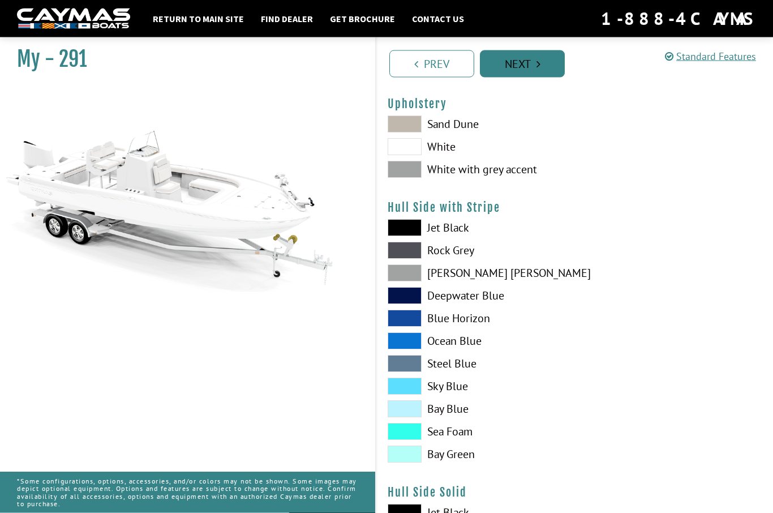
scroll to position [0, 0]
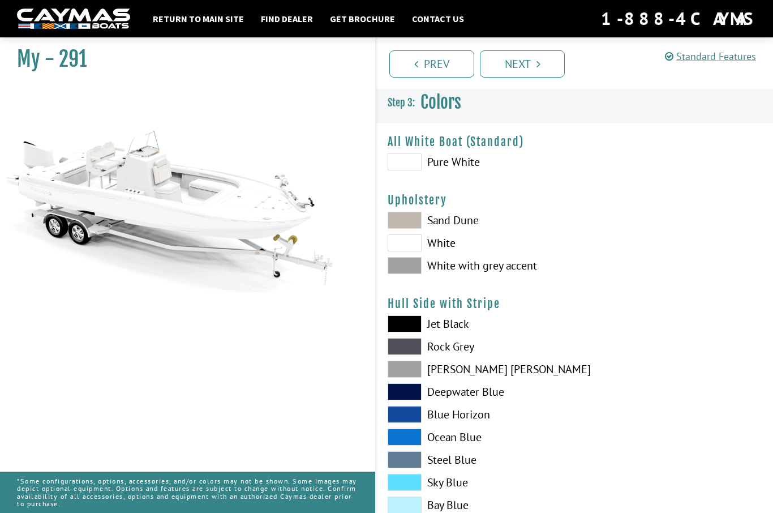
click at [494, 270] on label "White with grey accent" at bounding box center [476, 265] width 176 height 17
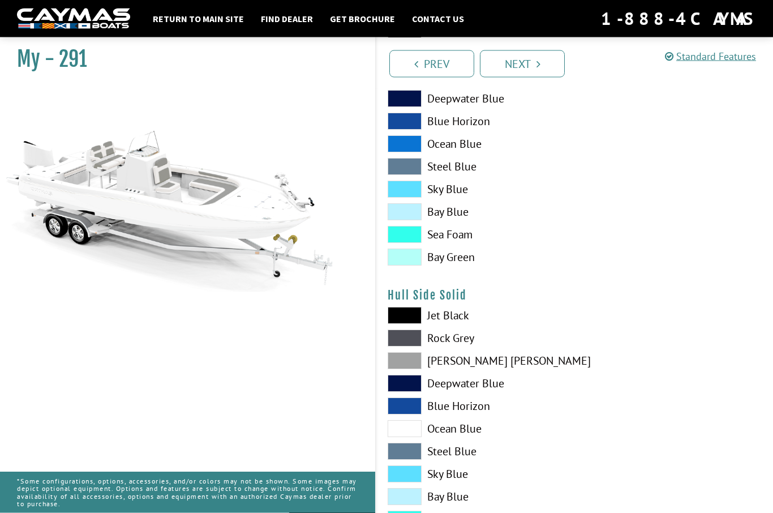
scroll to position [294, 0]
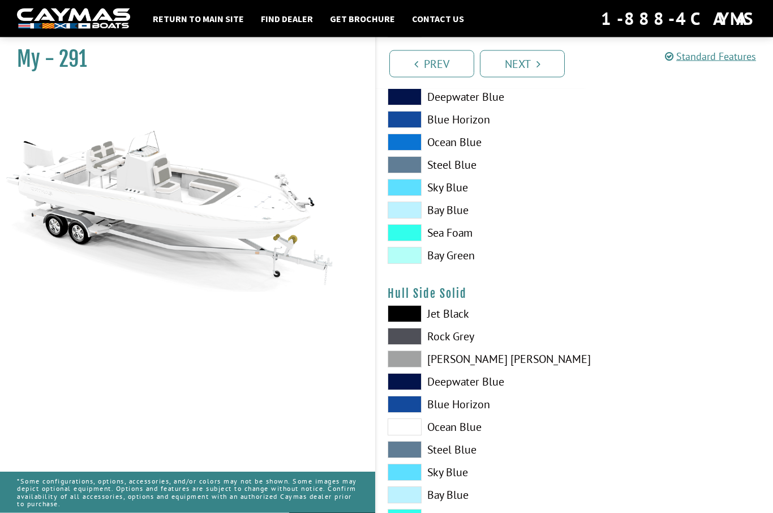
click at [478, 365] on label "Dove Gray" at bounding box center [476, 359] width 176 height 17
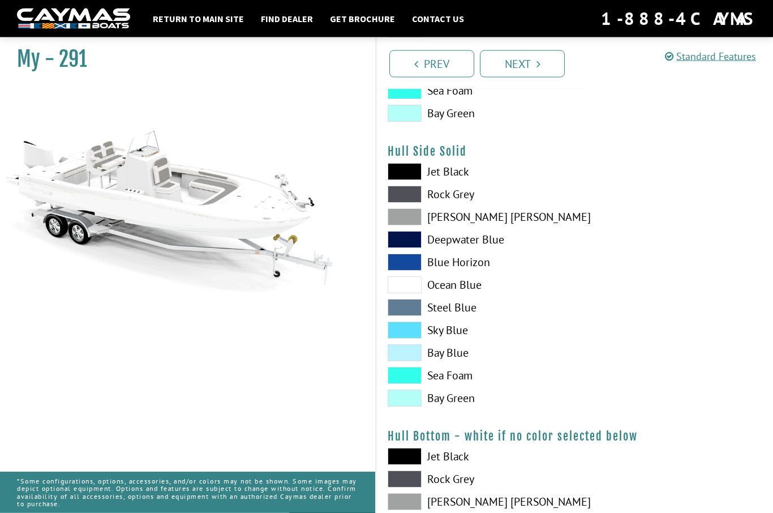
scroll to position [446, 0]
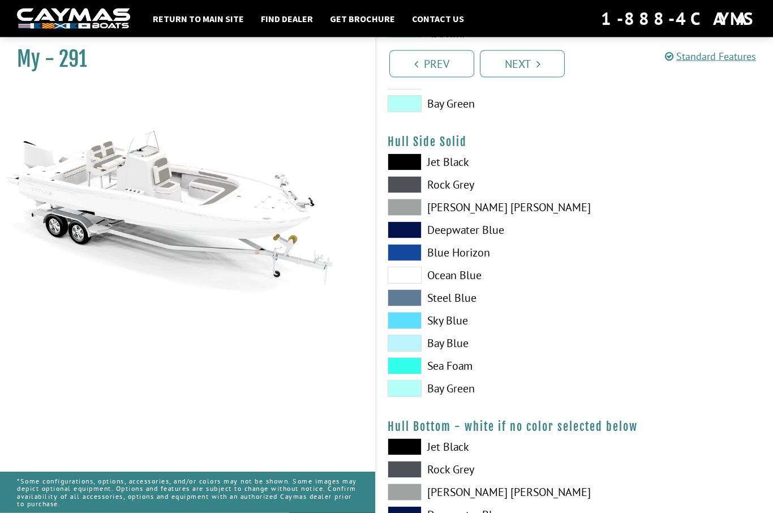
click at [472, 451] on label "Jet Black" at bounding box center [476, 447] width 176 height 17
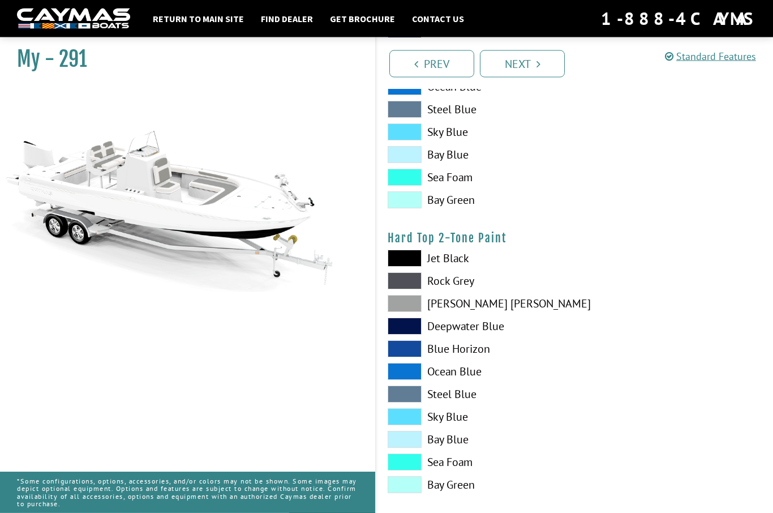
scroll to position [920, 0]
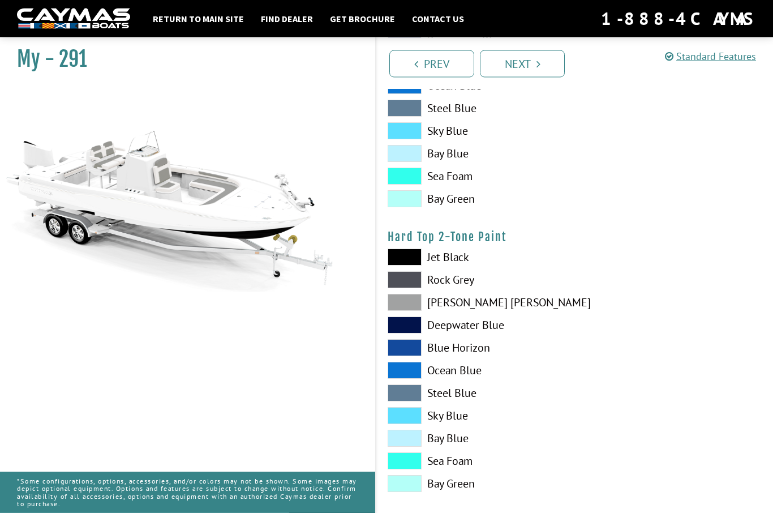
click at [466, 310] on label "Dove Gray" at bounding box center [476, 302] width 176 height 17
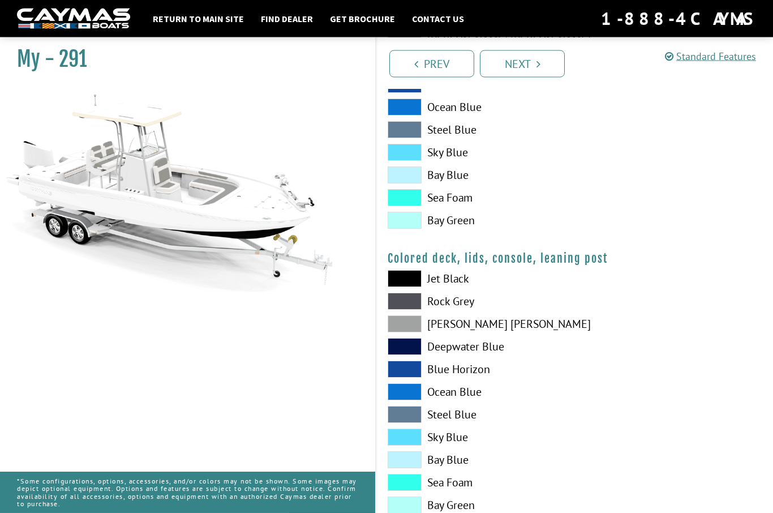
scroll to position [1184, 0]
click at [468, 329] on label "Dove Gray" at bounding box center [476, 323] width 176 height 17
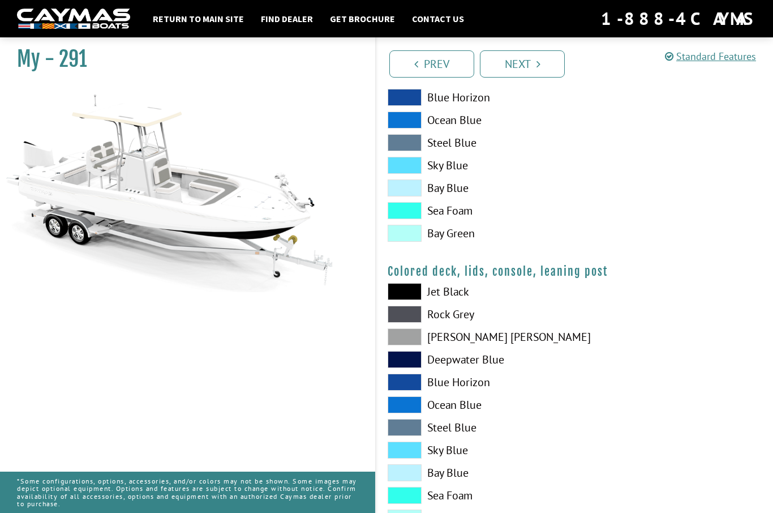
scroll to position [1173, 0]
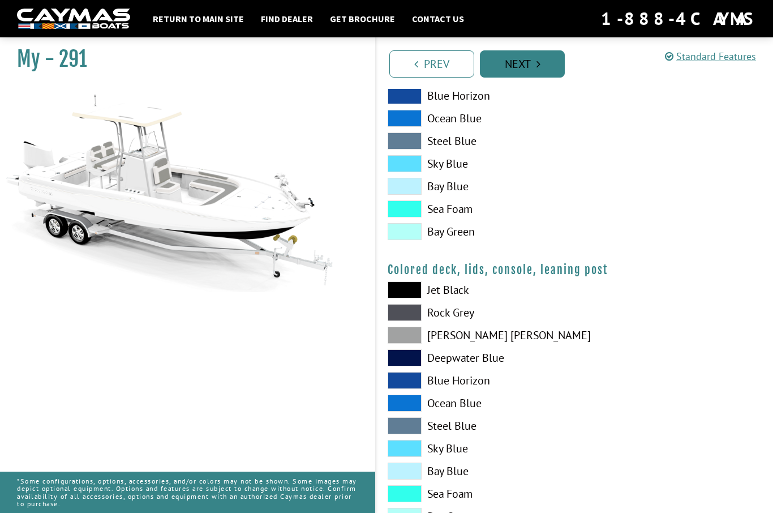
click at [542, 60] on link "Next" at bounding box center [522, 63] width 85 height 27
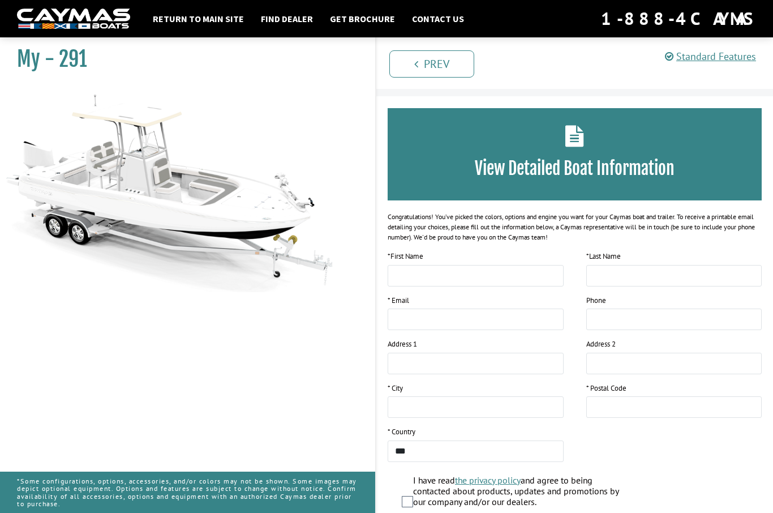
scroll to position [0, 0]
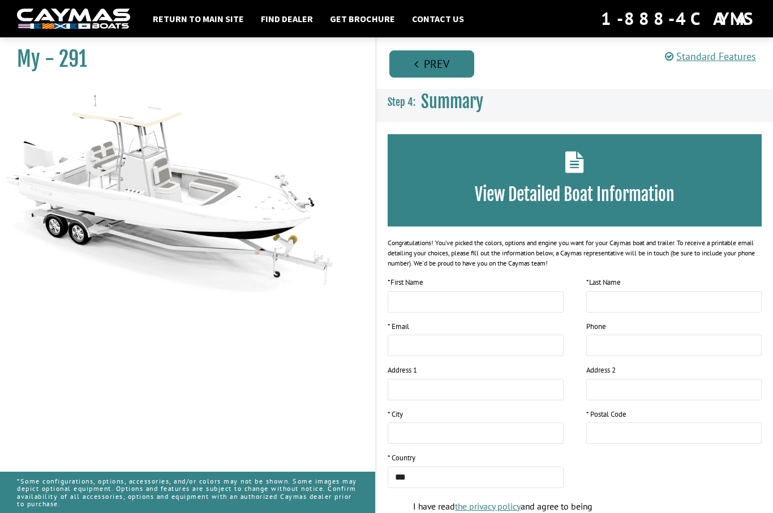
click at [453, 68] on link "Prev" at bounding box center [431, 63] width 85 height 27
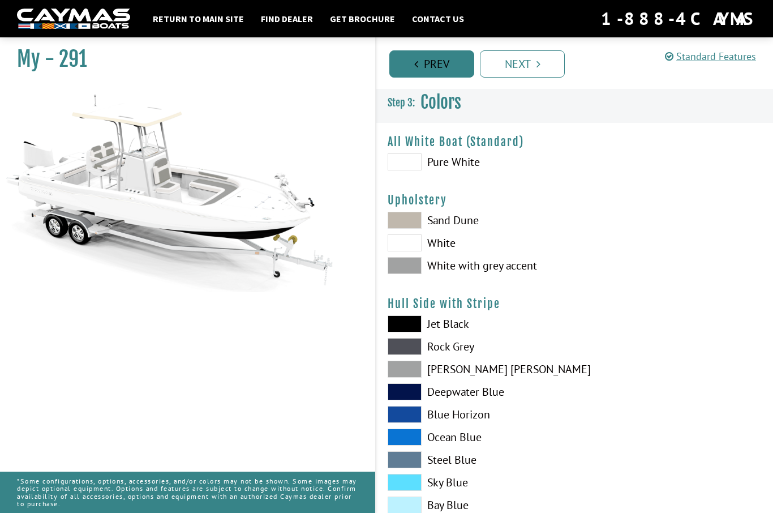
click at [437, 55] on link "Prev" at bounding box center [431, 63] width 85 height 27
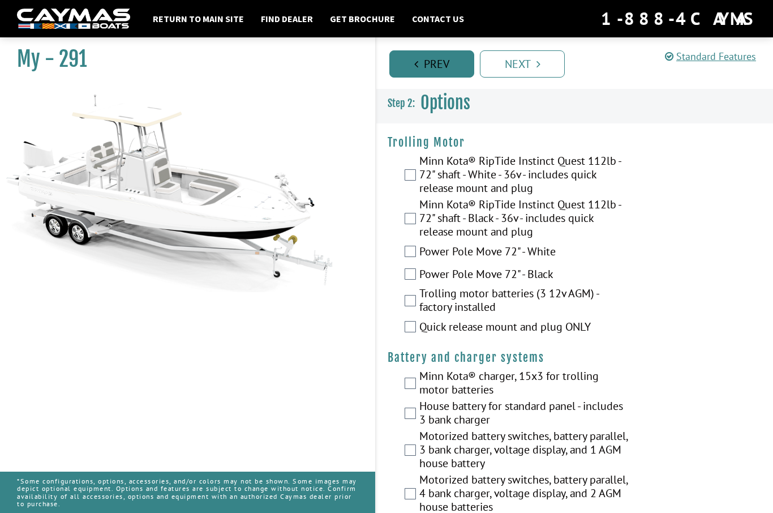
click at [442, 61] on link "Prev" at bounding box center [431, 63] width 85 height 27
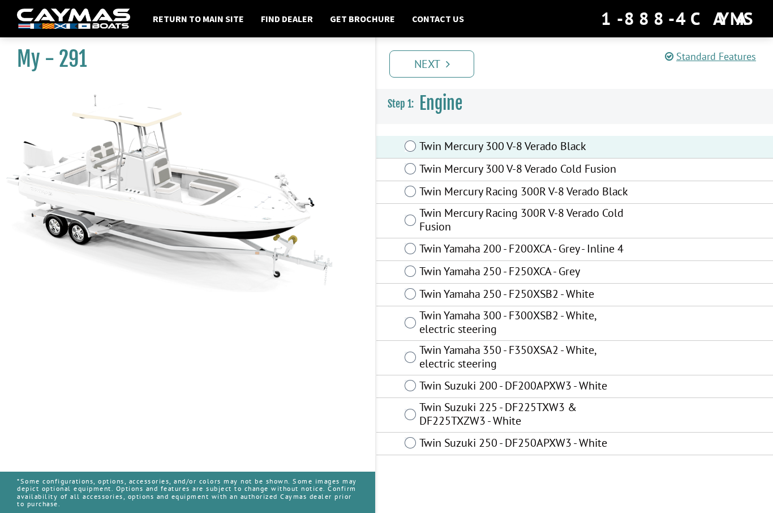
click at [444, 48] on div "Prev Next" at bounding box center [574, 63] width 398 height 52
click at [453, 60] on link "Next" at bounding box center [431, 63] width 85 height 27
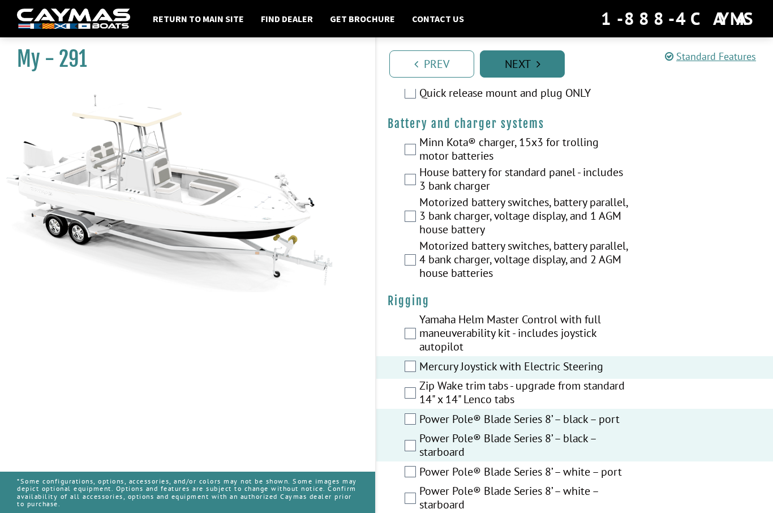
scroll to position [225, 0]
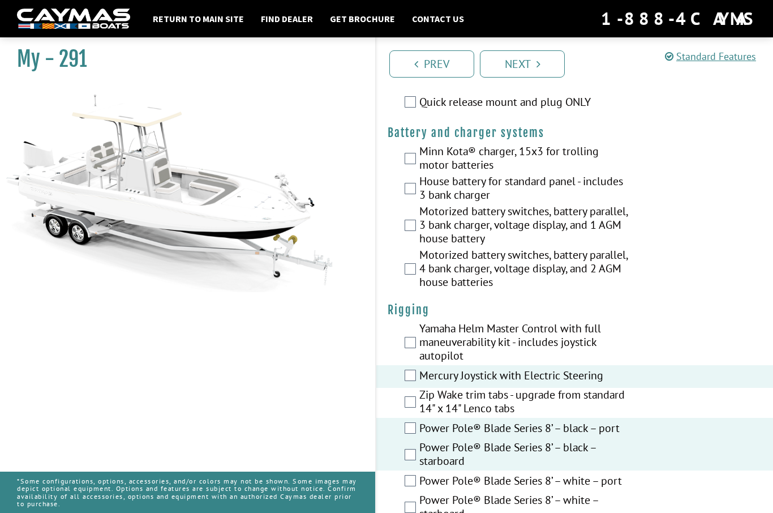
click at [613, 182] on label "House battery for standard panel - includes 3 bank charger" at bounding box center [524, 189] width 211 height 30
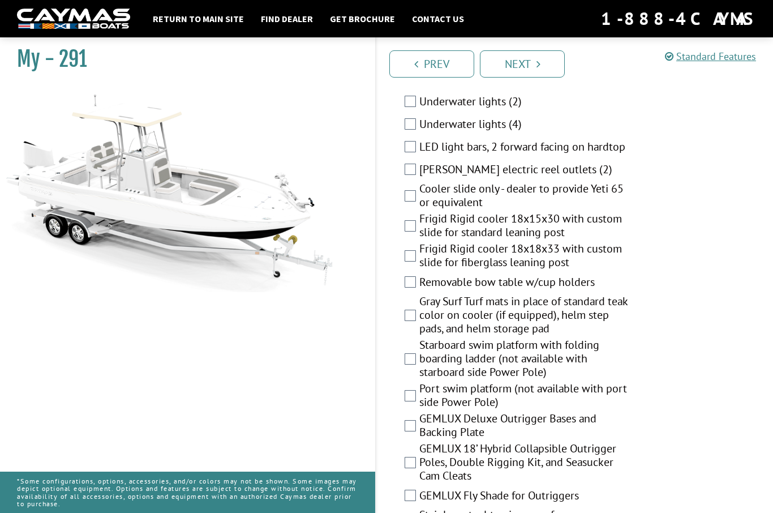
scroll to position [1969, 0]
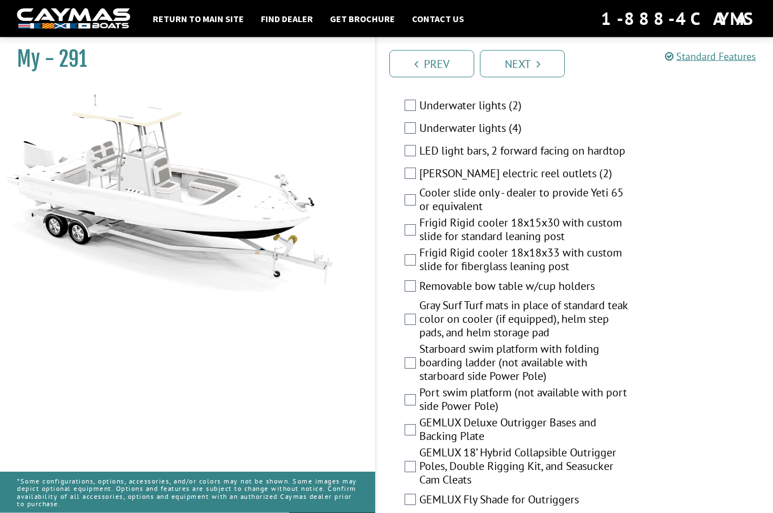
click at [597, 246] on label "Frigid Rigid cooler 18x18x33 with custom slide for fiberglass leaning post" at bounding box center [524, 261] width 211 height 30
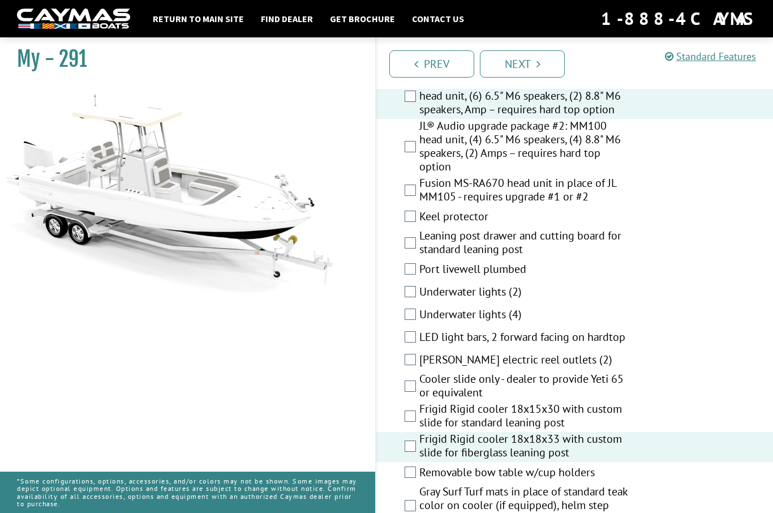
scroll to position [1783, 0]
click at [620, 229] on label "Leaning post drawer and cutting board for standard leaning post" at bounding box center [524, 244] width 211 height 30
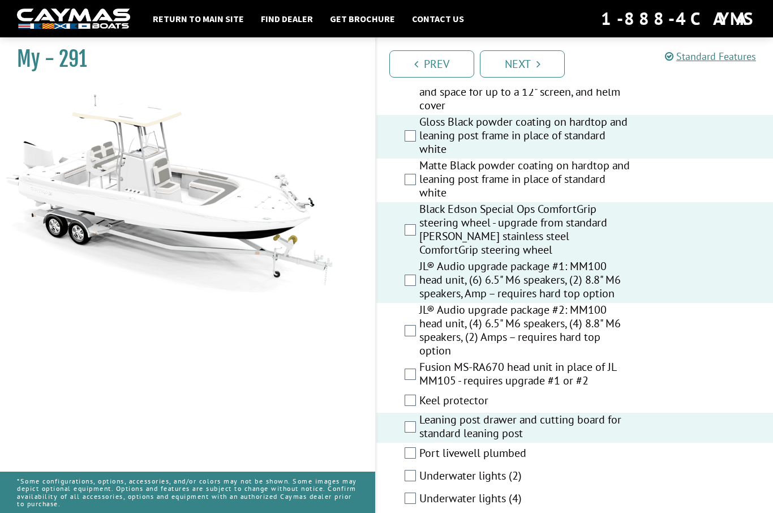
scroll to position [1615, 0]
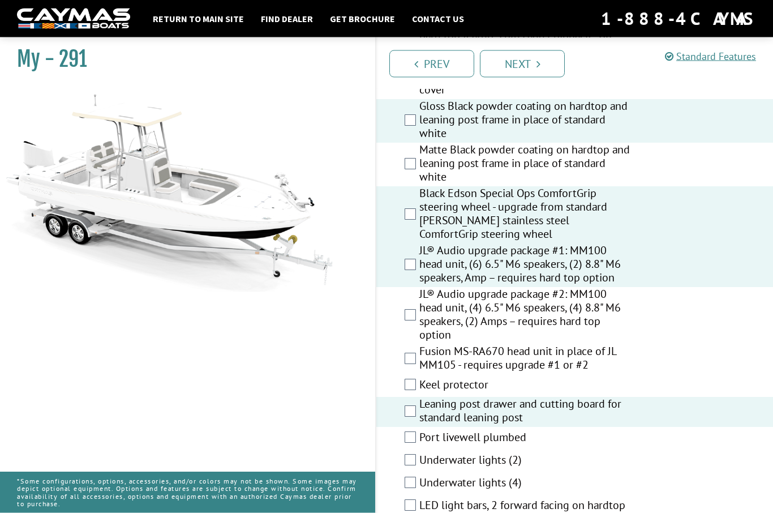
click at [606, 297] on label "JL® Audio upgrade package #2: MM100 head unit, (4) 6.5" M6 speakers, (4) 8.8" M…" at bounding box center [524, 316] width 211 height 57
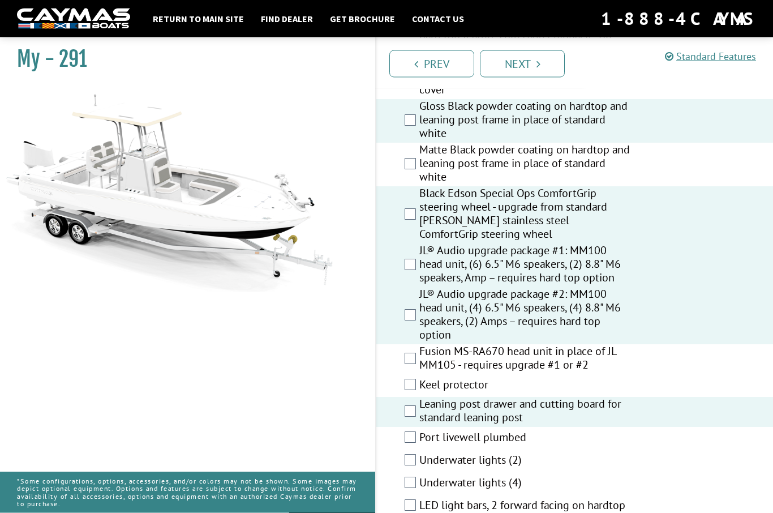
click at [599, 255] on label "JL® Audio upgrade package #1: MM100 head unit, (6) 6.5" M6 speakers, (2) 8.8" M…" at bounding box center [524, 266] width 211 height 44
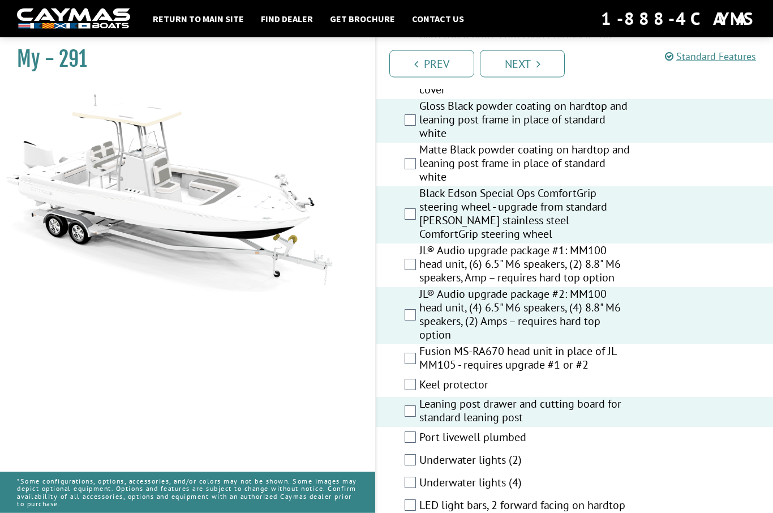
click at [596, 345] on label "Fusion MS-RA670 head unit in place of JL MM105 - requires upgrade #1 or #2" at bounding box center [524, 360] width 211 height 30
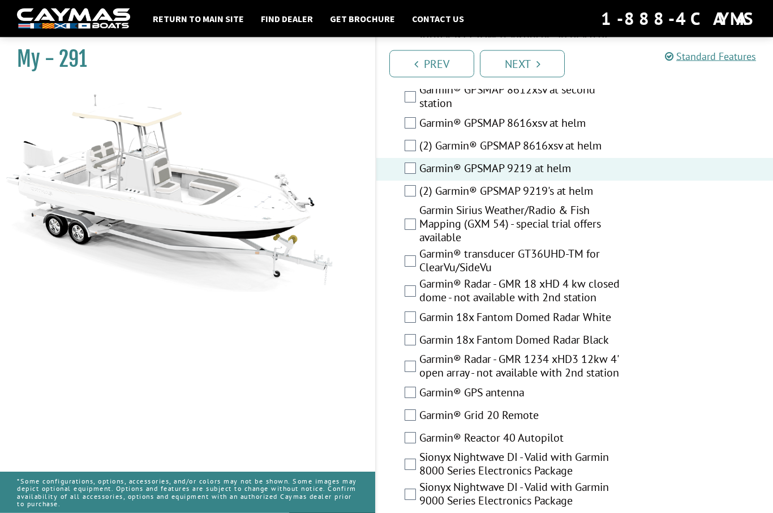
scroll to position [3387, 0]
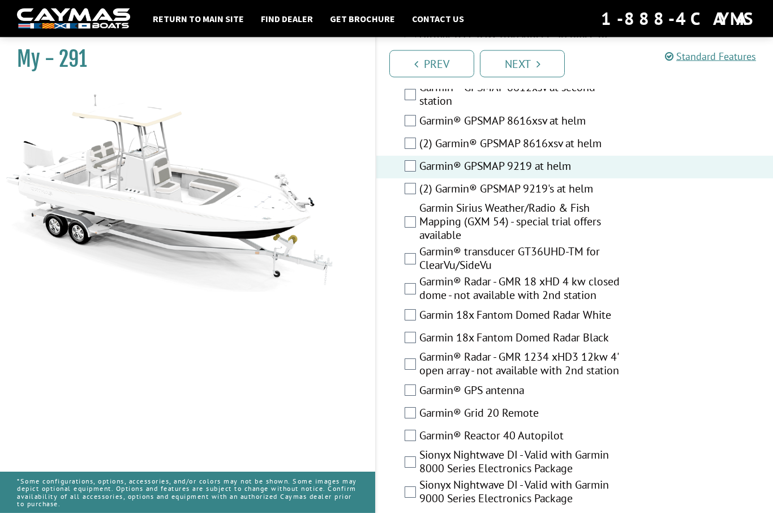
click at [609, 275] on label "Garmin® Radar - GMR 18 xHD 4 kw closed dome - not available with 2nd station" at bounding box center [524, 290] width 211 height 30
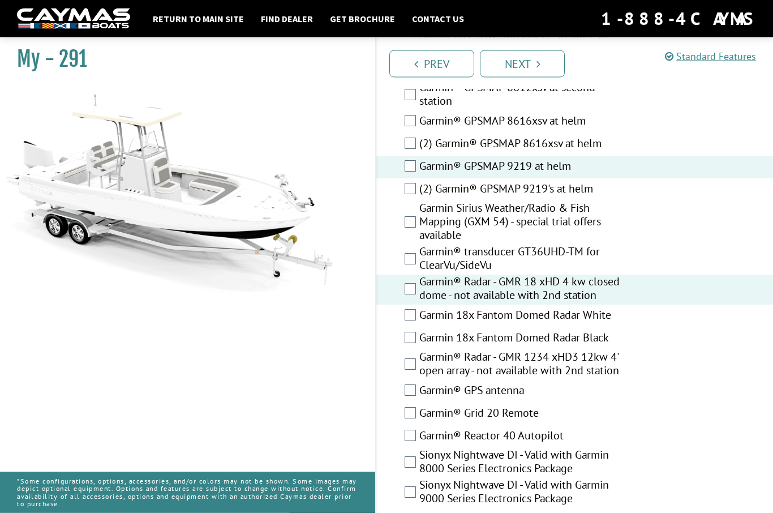
click at [626, 275] on label "Garmin® Radar - GMR 18 xHD 4 kw closed dome - not available with 2nd station" at bounding box center [524, 290] width 211 height 30
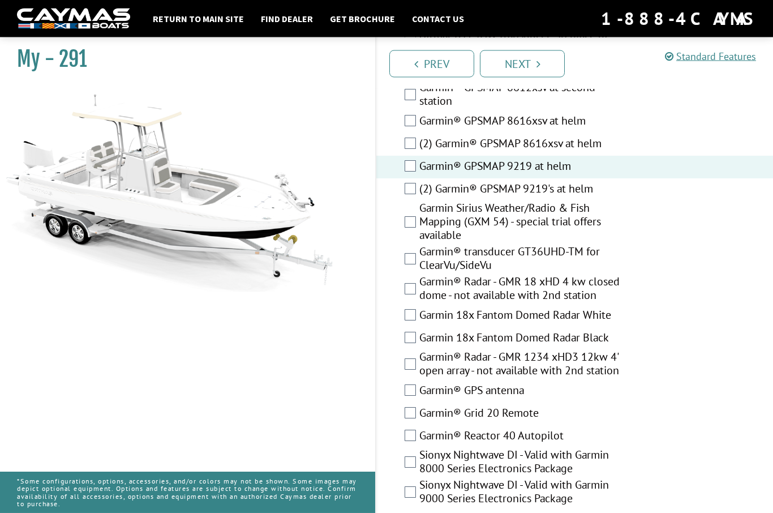
click at [620, 354] on label "Garmin® Radar - GMR 1234 xHD3 12kw 4' open array - not available with 2nd stati…" at bounding box center [524, 365] width 211 height 30
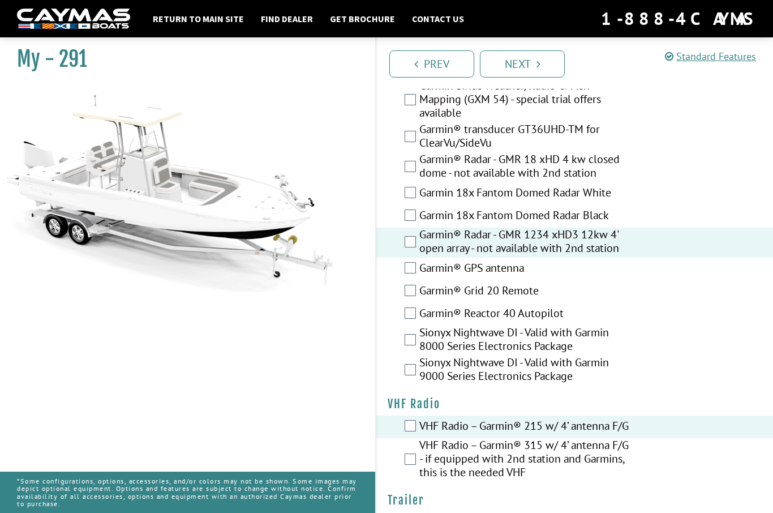
scroll to position [3508, 0]
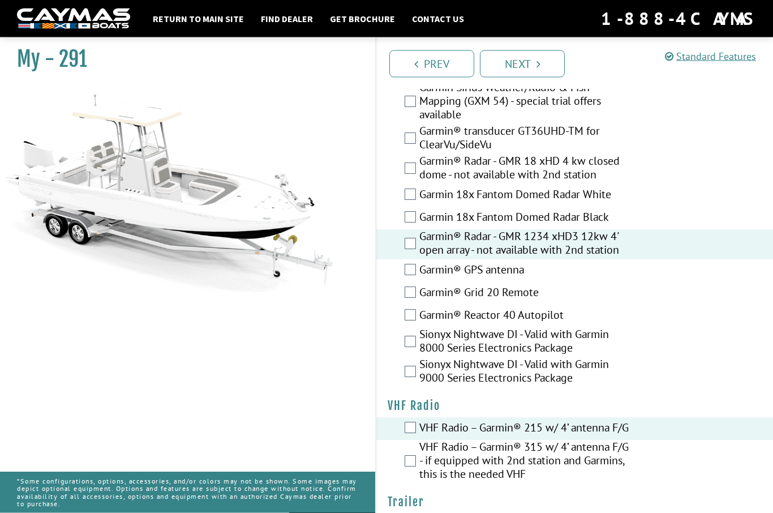
click at [536, 263] on label "Garmin® GPS antenna" at bounding box center [524, 271] width 211 height 16
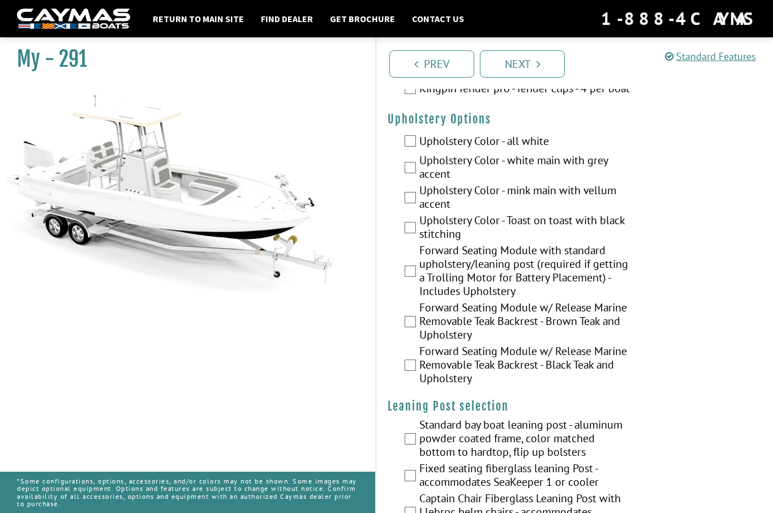
scroll to position [2673, 0]
click at [599, 157] on label "Upholstery Color - white main with grey accent" at bounding box center [524, 169] width 211 height 30
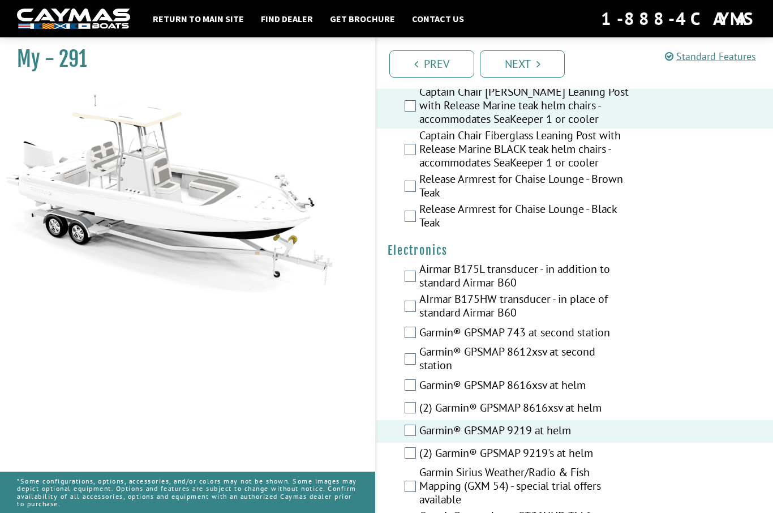
scroll to position [3120, 0]
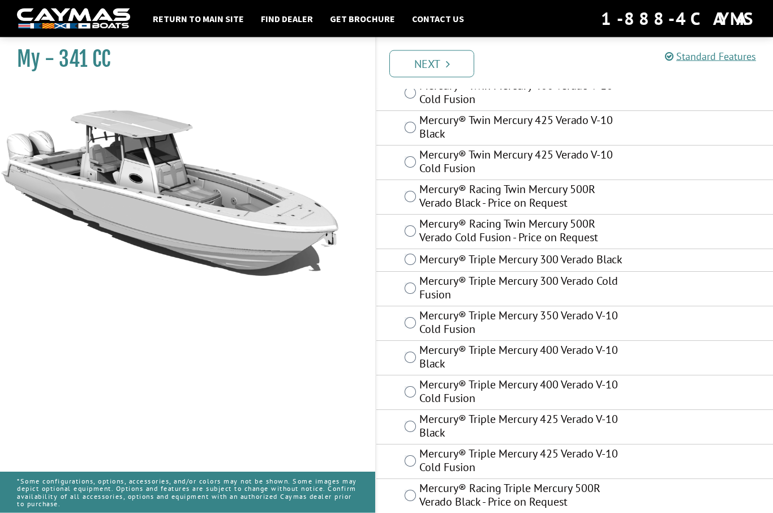
scroll to position [121, 0]
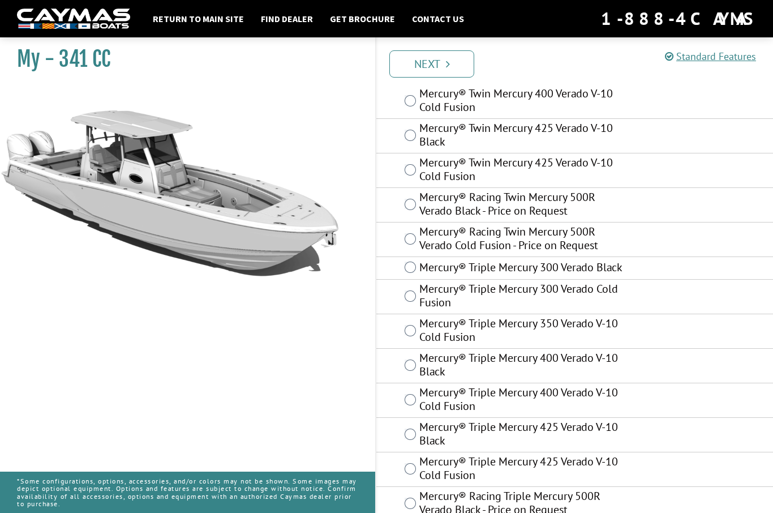
click at [620, 168] on label "Mercury® Twin Mercury 425 Verado V-10 Cold Fusion" at bounding box center [524, 171] width 211 height 30
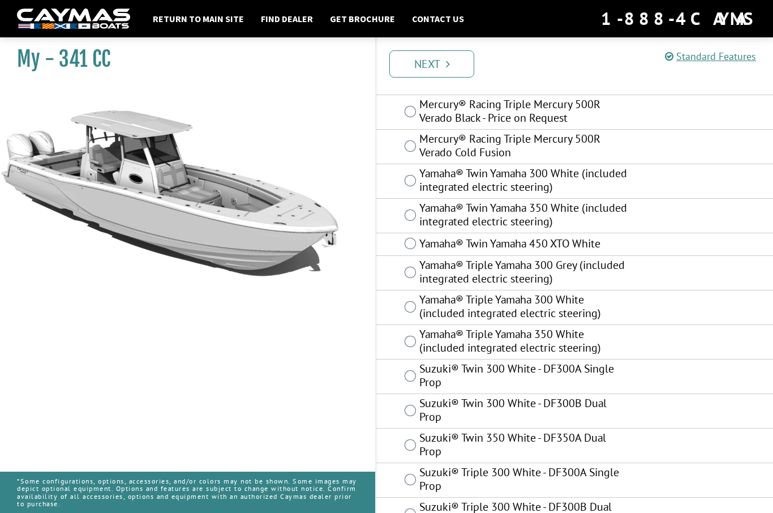
scroll to position [519, 0]
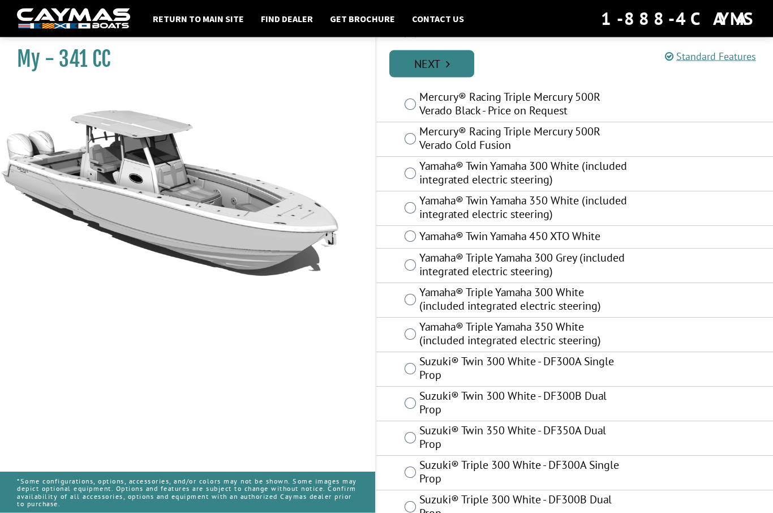
click at [440, 66] on link "Next" at bounding box center [431, 63] width 85 height 27
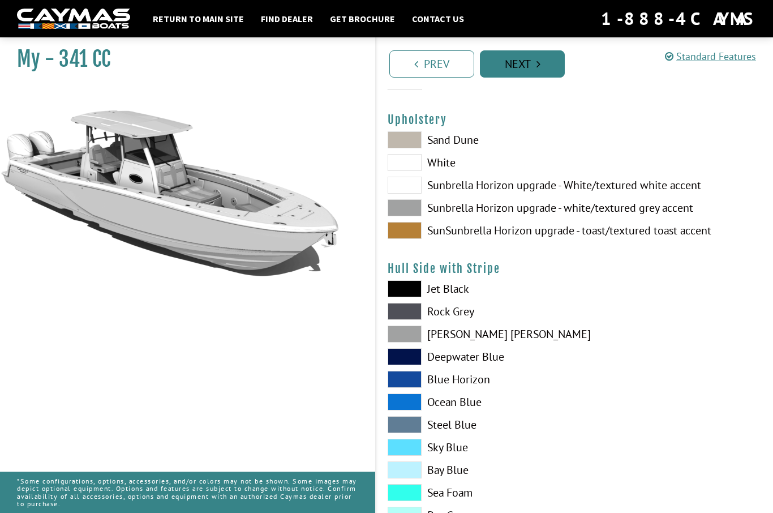
scroll to position [80, 0]
click at [414, 140] on span at bounding box center [405, 140] width 34 height 17
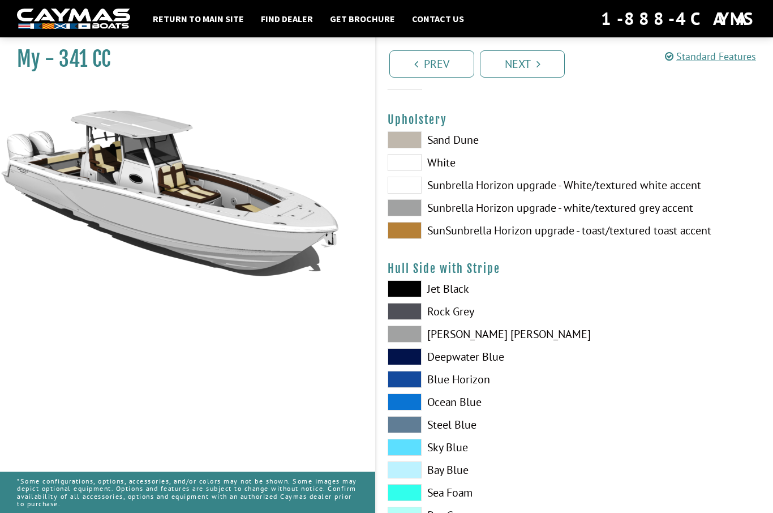
click at [440, 166] on label "White" at bounding box center [476, 162] width 176 height 17
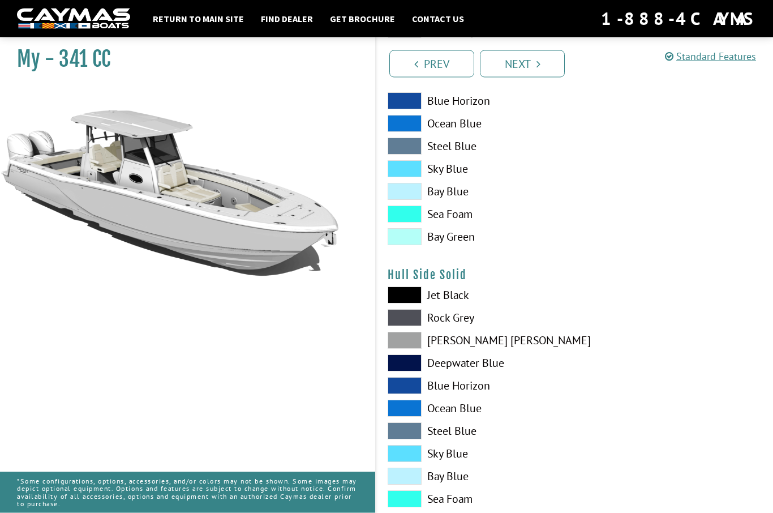
scroll to position [359, 0]
click at [464, 344] on label "[PERSON_NAME] [PERSON_NAME]" at bounding box center [476, 340] width 176 height 17
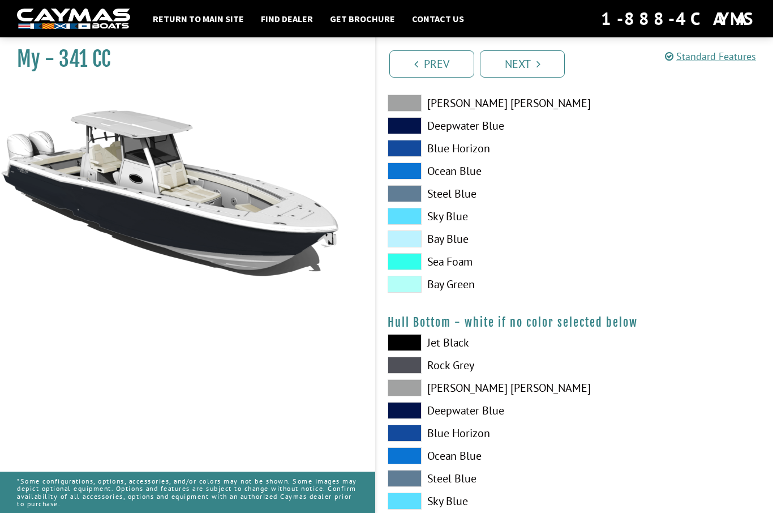
scroll to position [601, 0]
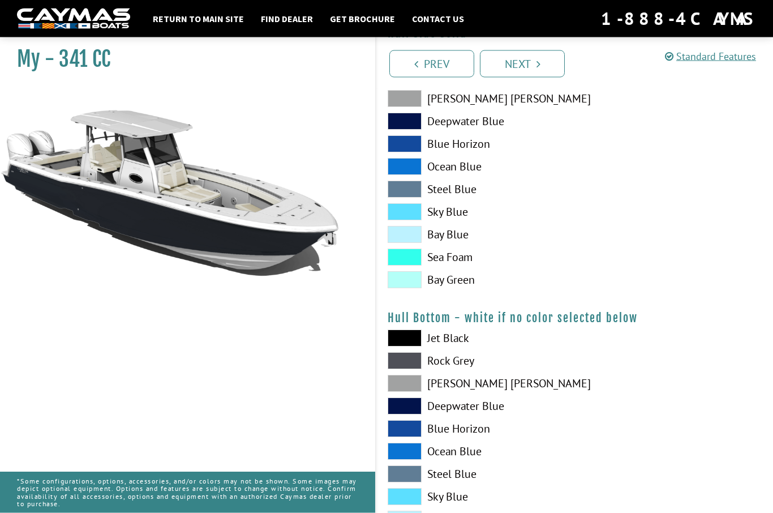
click at [467, 342] on label "Jet Black" at bounding box center [476, 338] width 176 height 17
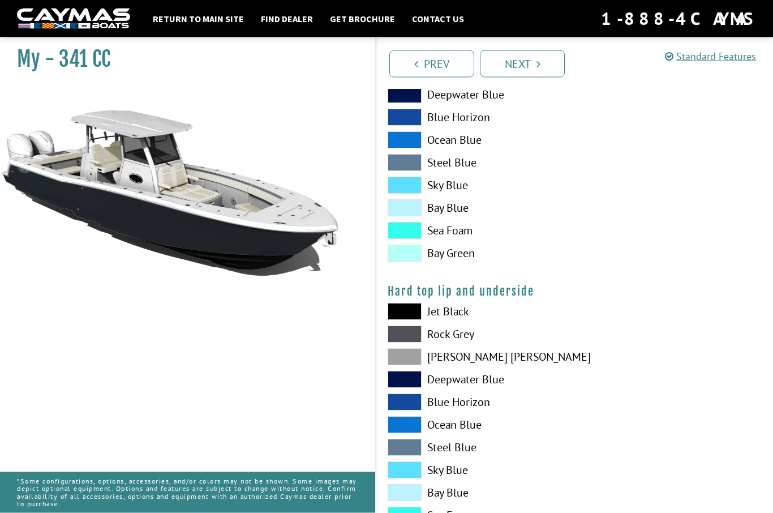
scroll to position [914, 0]
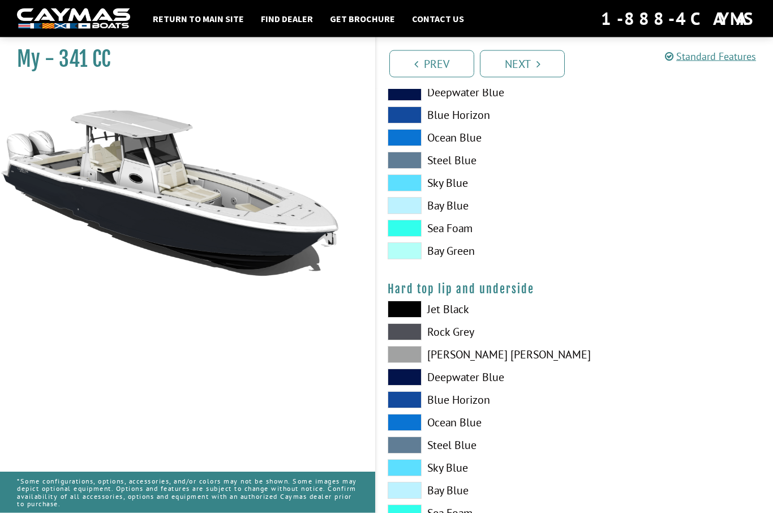
click at [470, 357] on label "[PERSON_NAME] [PERSON_NAME]" at bounding box center [476, 354] width 176 height 17
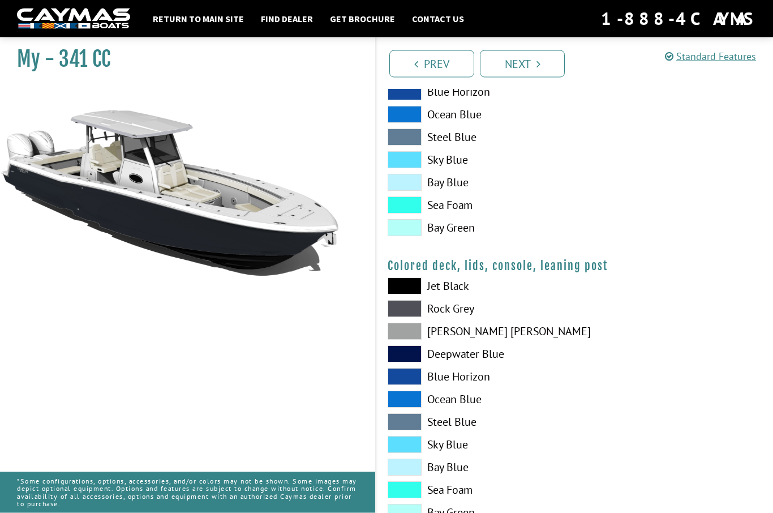
scroll to position [1230, 0]
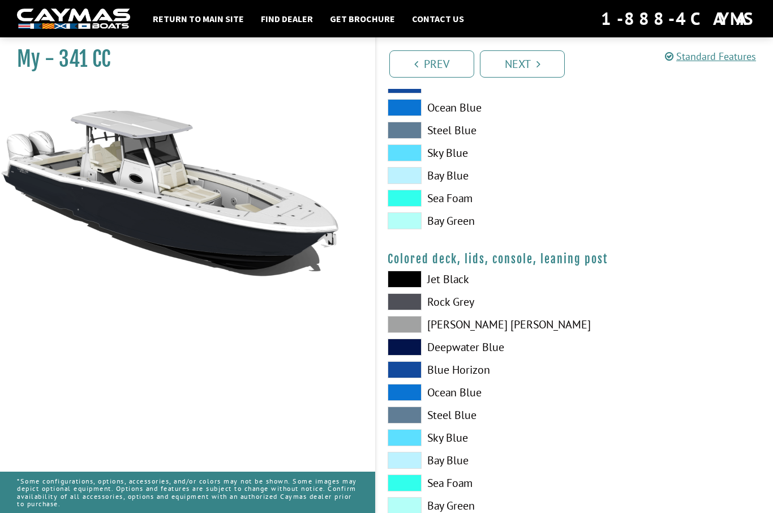
click at [467, 332] on label "[PERSON_NAME] [PERSON_NAME]" at bounding box center [476, 324] width 176 height 17
click at [541, 60] on link "Next" at bounding box center [522, 63] width 85 height 27
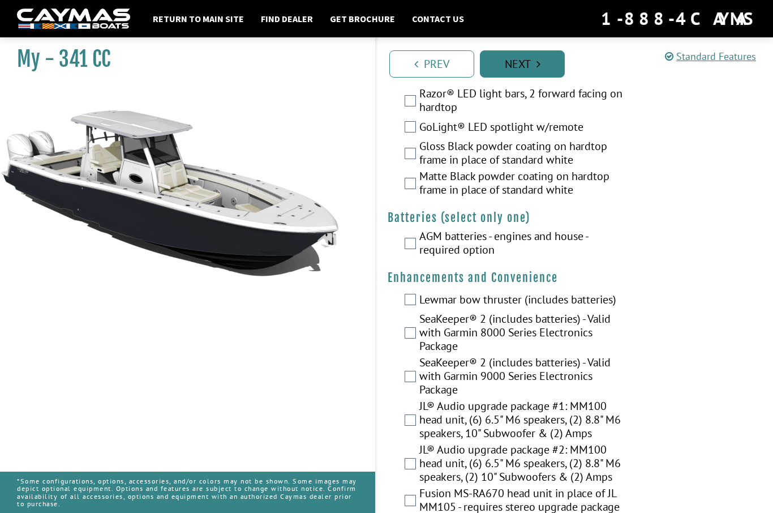
scroll to position [0, 0]
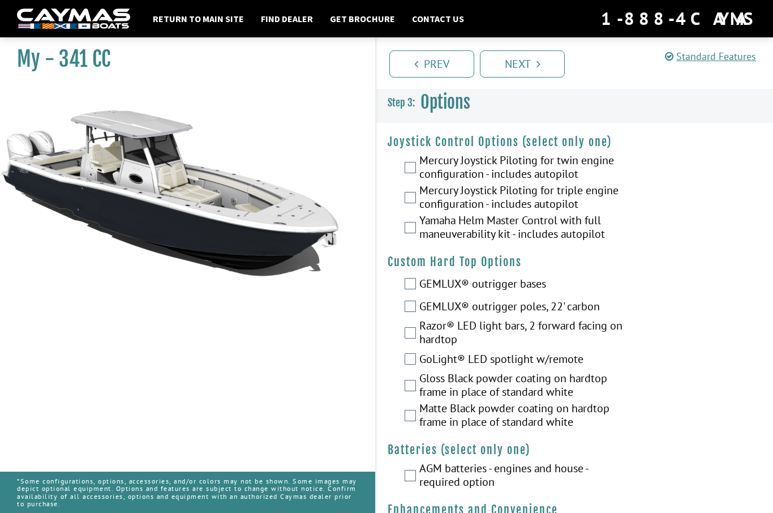
click at [581, 157] on label "Mercury Joystick Piloting for twin engine configuration - includes autopilot" at bounding box center [524, 168] width 211 height 30
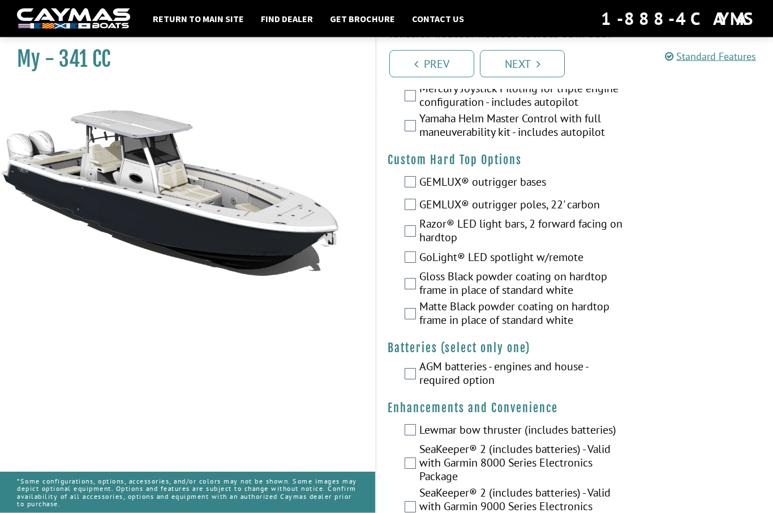
scroll to position [99, 0]
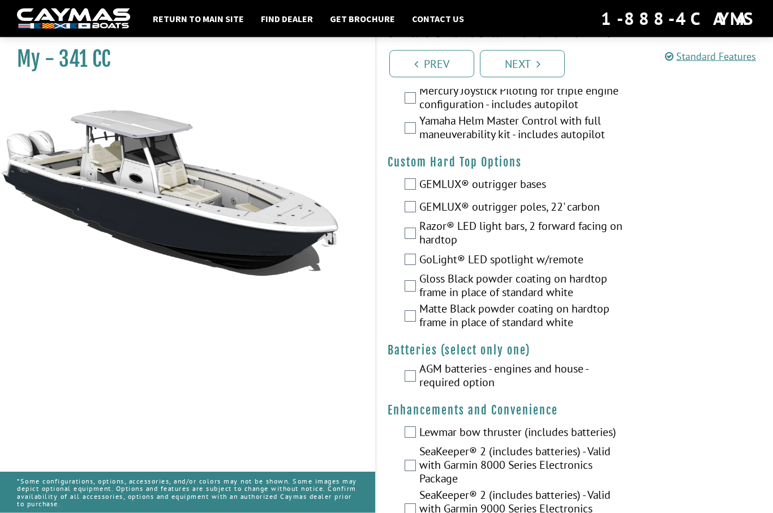
click at [585, 262] on label "GoLight® LED spotlight w/remote" at bounding box center [524, 261] width 211 height 16
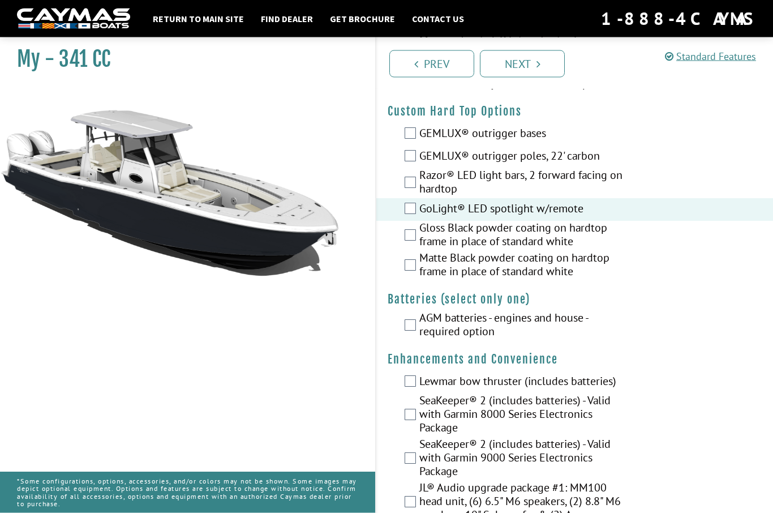
scroll to position [151, 0]
click at [589, 316] on label "AGM batteries - engines and house - required option" at bounding box center [524, 325] width 211 height 30
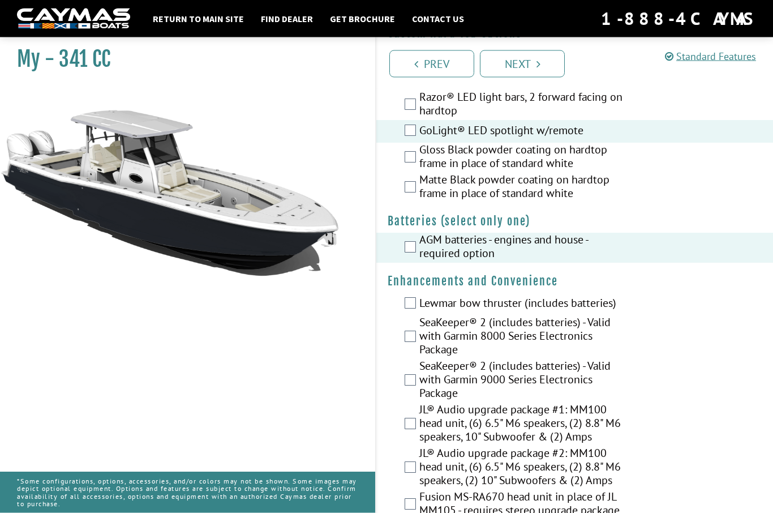
scroll to position [229, 0]
click at [615, 307] on label "Lewmar bow thruster (includes batteries)" at bounding box center [524, 304] width 211 height 16
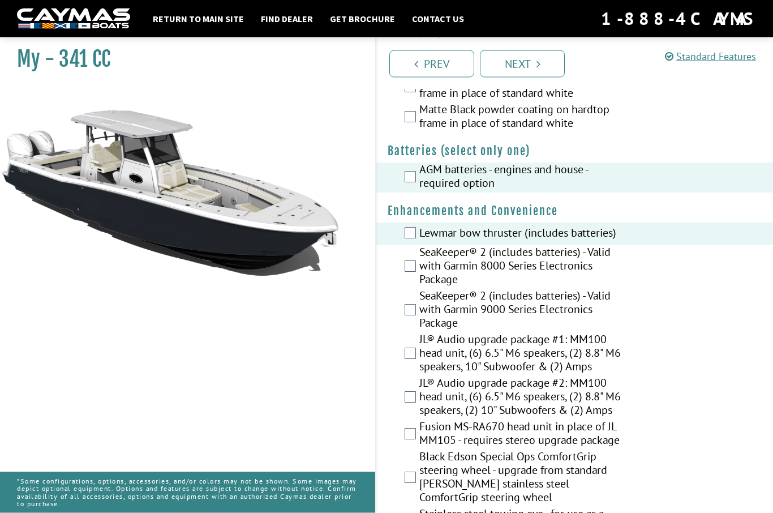
scroll to position [299, 0]
click at [615, 353] on label "JL® Audio upgrade package #1: MM100 head unit, (6) 6.5" M6 speakers, (2) 8.8" M…" at bounding box center [524, 354] width 211 height 44
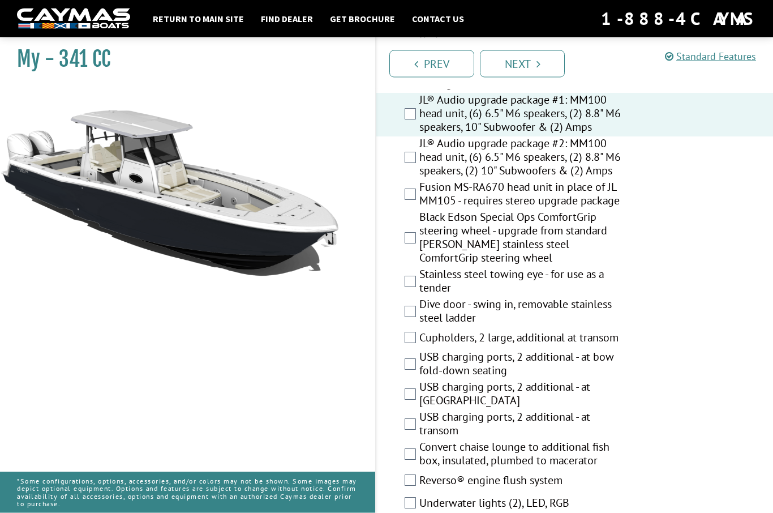
scroll to position [538, 0]
click at [618, 245] on label "Black Edson Special Ops ComfortGrip steering wheel - upgrade from standard [PER…" at bounding box center [524, 238] width 211 height 57
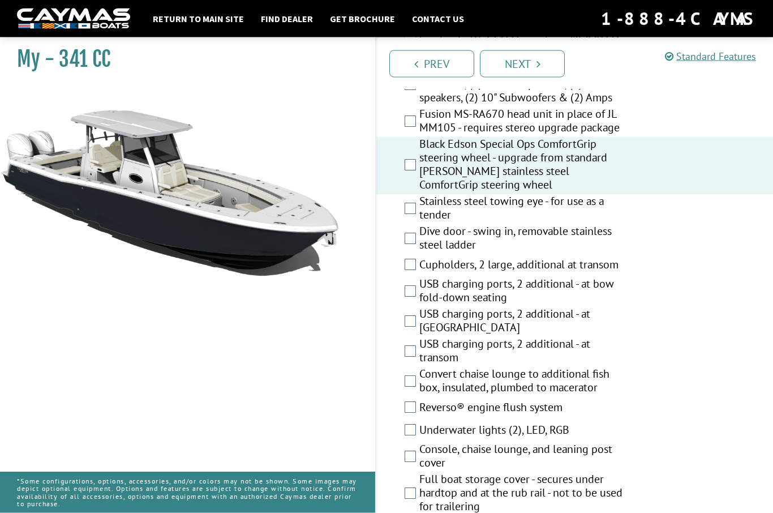
scroll to position [611, 0]
click at [620, 271] on label "Cupholders, 2 large, additional at transom" at bounding box center [524, 266] width 211 height 16
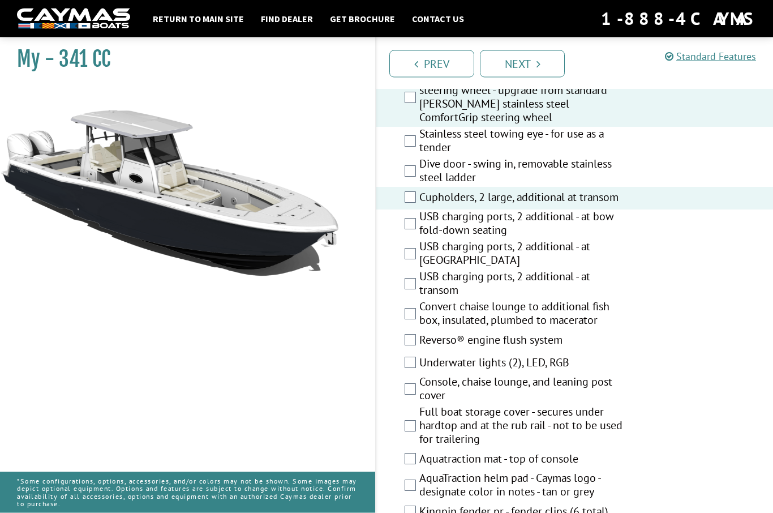
scroll to position [679, 0]
click at [562, 345] on label "Reverso® engine flush system" at bounding box center [524, 341] width 211 height 16
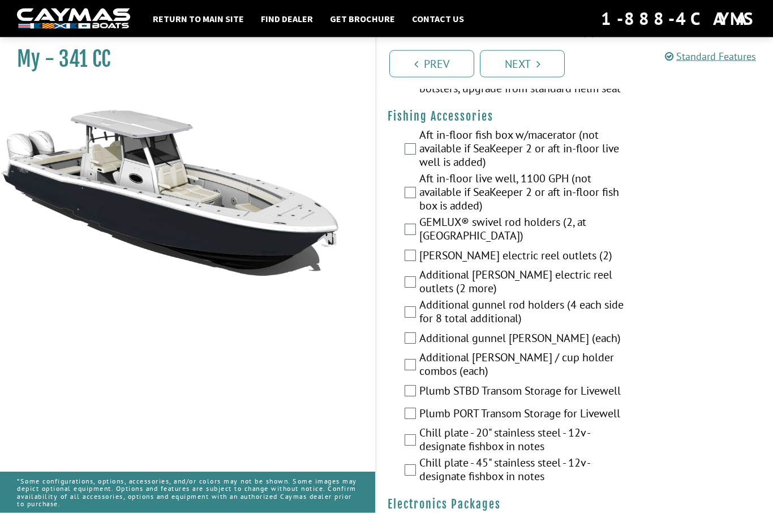
scroll to position [1318, 0]
click at [624, 363] on label "Additional rod holder / cup holder combos (each)" at bounding box center [524, 365] width 211 height 30
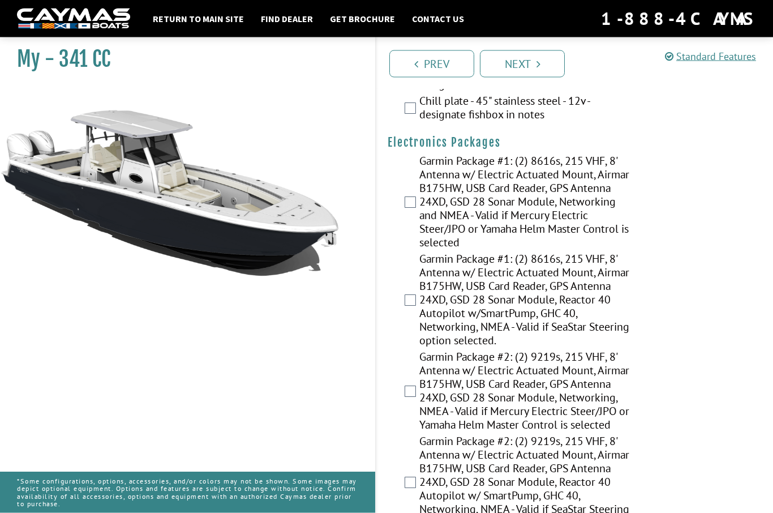
scroll to position [1685, 0]
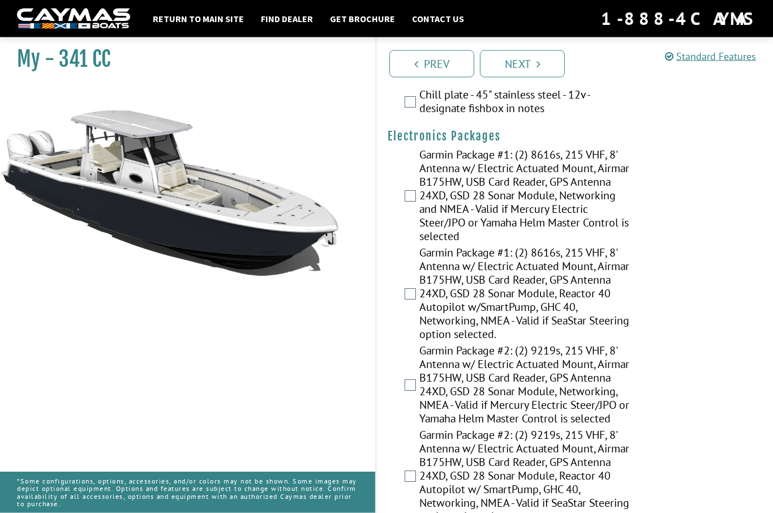
click at [611, 400] on label "Garmin Package #2: (2) 9219s, 215 VHF, 8' Antenna w/ Electric Actuated Mount, A…" at bounding box center [524, 386] width 211 height 84
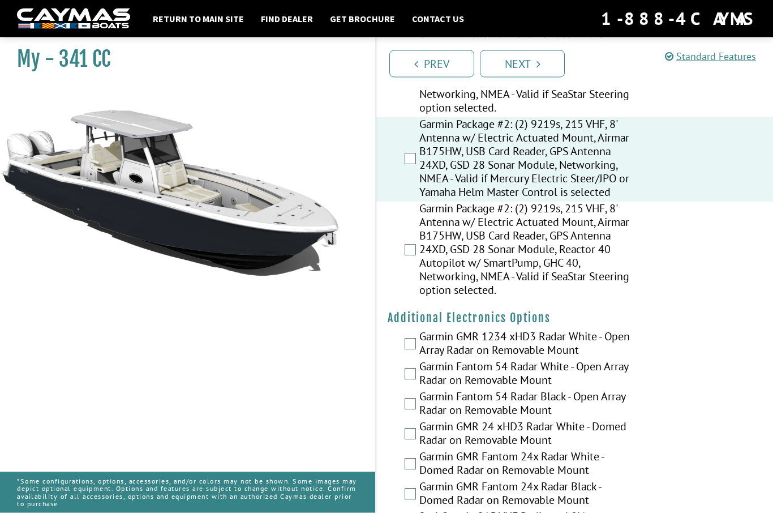
scroll to position [1912, 0]
click at [615, 359] on label "Garmin GMR 1234 xHD3 Radar White - Open Array Radar on Removable Mount" at bounding box center [524, 344] width 211 height 30
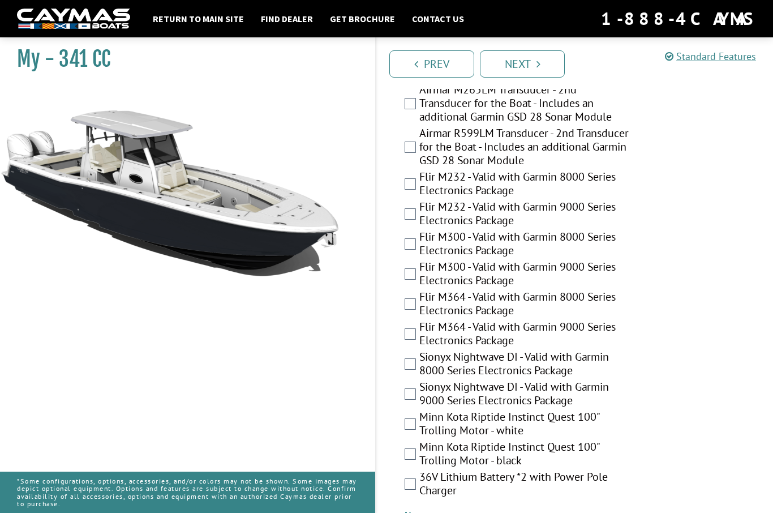
scroll to position [2485, 0]
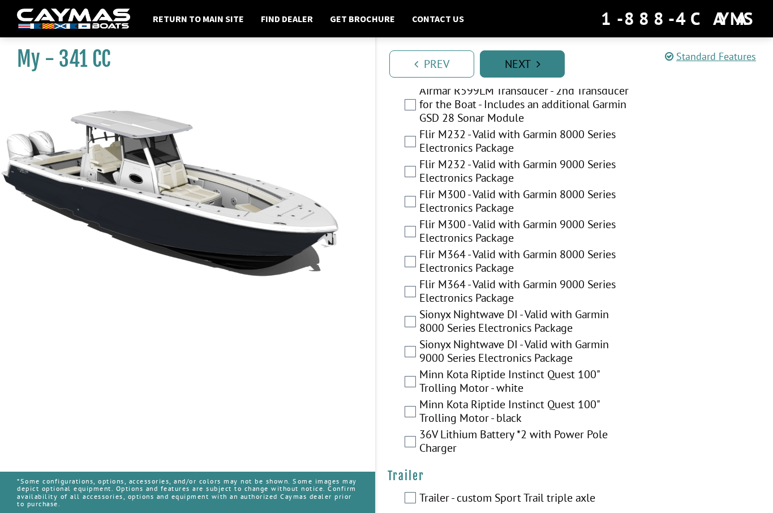
click at [553, 63] on link "Next" at bounding box center [522, 63] width 85 height 27
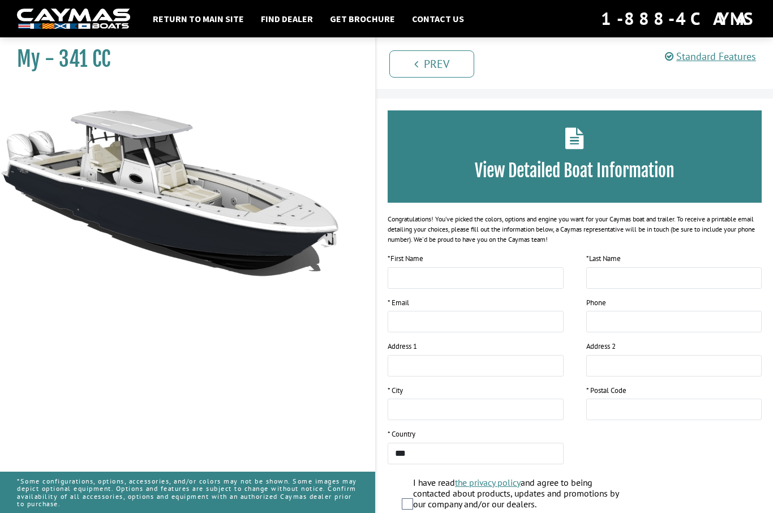
scroll to position [0, 0]
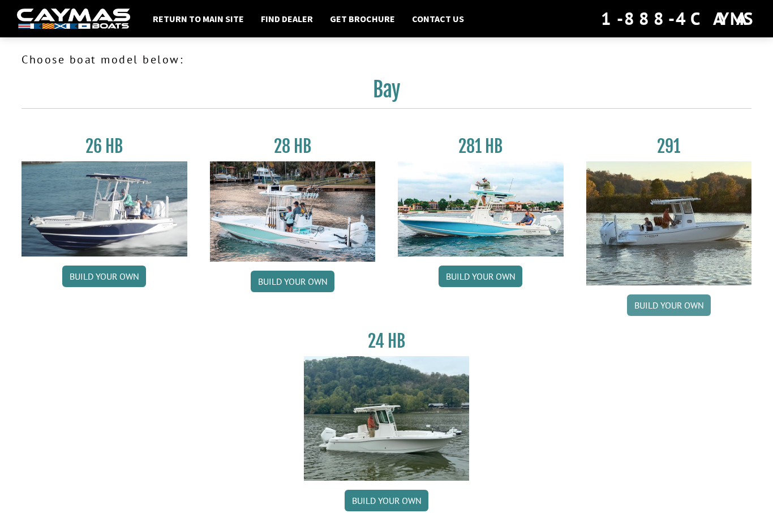
click at [696, 311] on link "Build your own" at bounding box center [669, 305] width 84 height 22
click at [514, 275] on link "Build your own" at bounding box center [481, 277] width 84 height 22
click at [45, 22] on img at bounding box center [73, 18] width 113 height 21
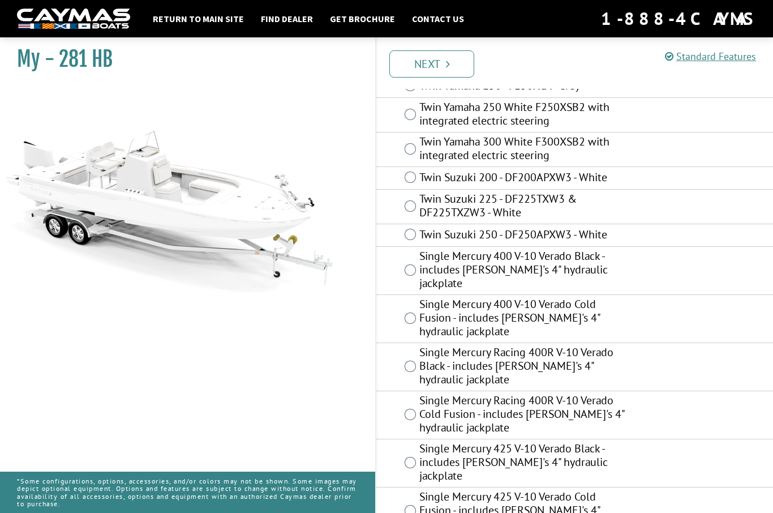
scroll to position [185, 0]
